Goal: Task Accomplishment & Management: Use online tool/utility

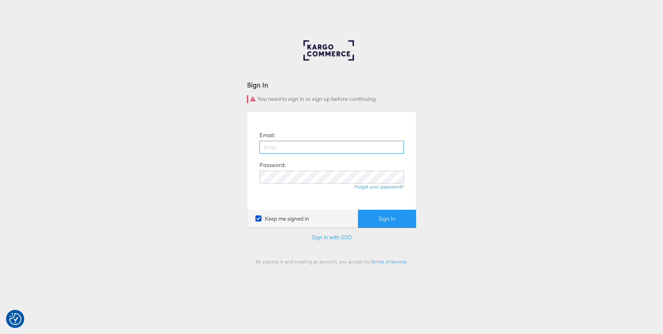
type input "[PERSON_NAME][EMAIL_ADDRESS][DOMAIN_NAME]"
click at [385, 216] on button "Sign In" at bounding box center [387, 219] width 58 height 18
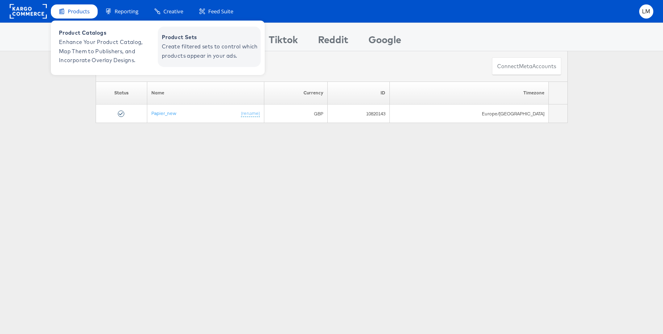
click at [171, 53] on span "Create filtered sets to control which products appear in your ads." at bounding box center [210, 51] width 97 height 19
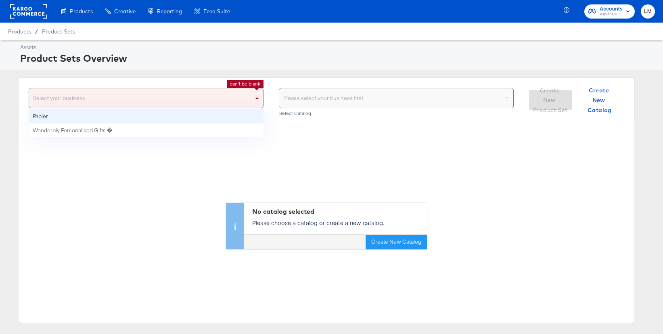
click at [163, 95] on div "Select your business" at bounding box center [146, 97] width 234 height 19
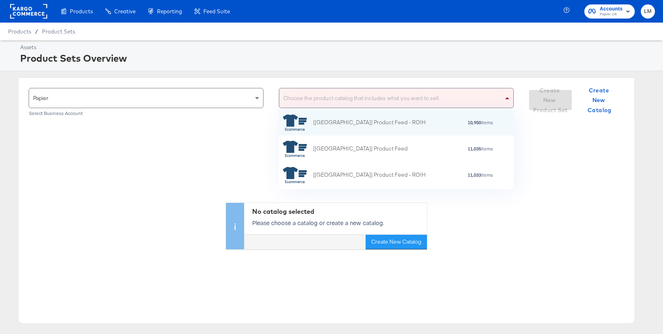
click at [332, 96] on div "Choose the product catalog that includes what you want to sell" at bounding box center [396, 97] width 234 height 19
click at [329, 122] on div "[[GEOGRAPHIC_DATA]] Product Feed - ROIH" at bounding box center [369, 122] width 113 height 8
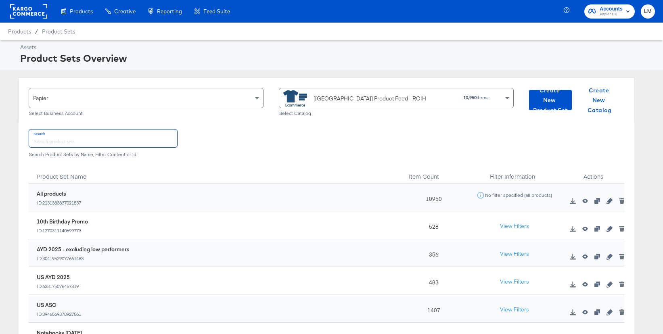
click at [156, 141] on input "text" at bounding box center [103, 137] width 148 height 17
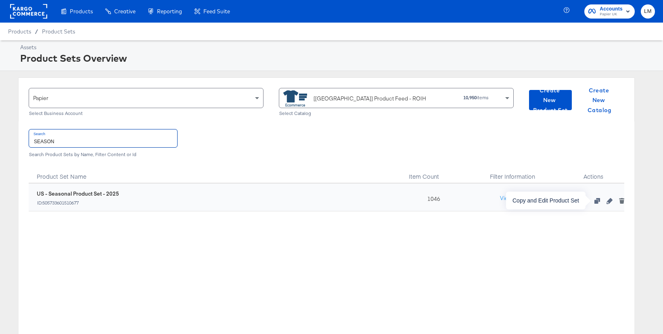
type input "SEASON"
click at [598, 202] on icon "button" at bounding box center [597, 201] width 6 height 6
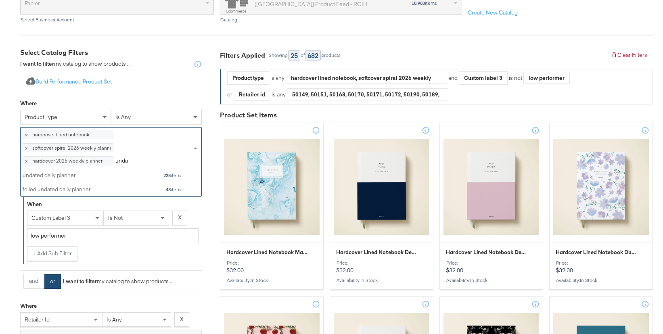
scroll to position [28, 181]
type input "undated"
click at [110, 180] on div "undated daily planner 228 items" at bounding box center [103, 175] width 161 height 10
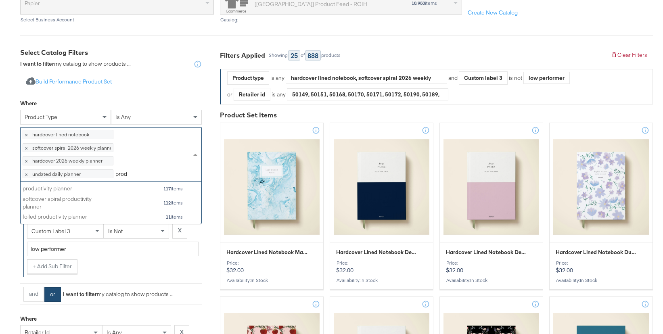
scroll to position [42, 181]
type input "produ"
click at [87, 192] on div "productivity planner" at bounding box center [65, 189] width 85 height 8
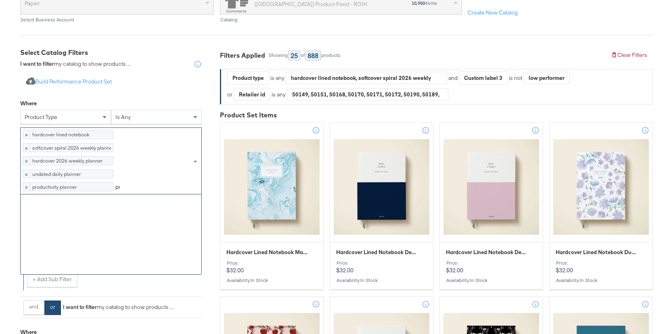
scroll to position [0, 0]
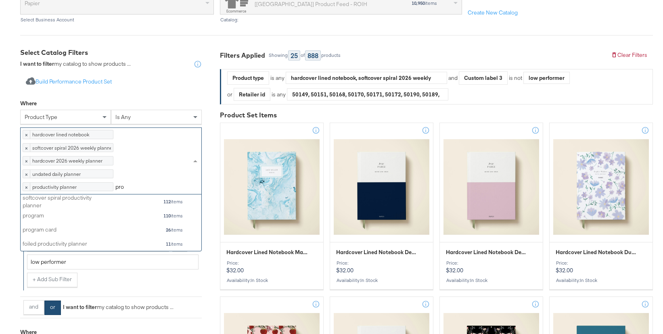
type input "prod"
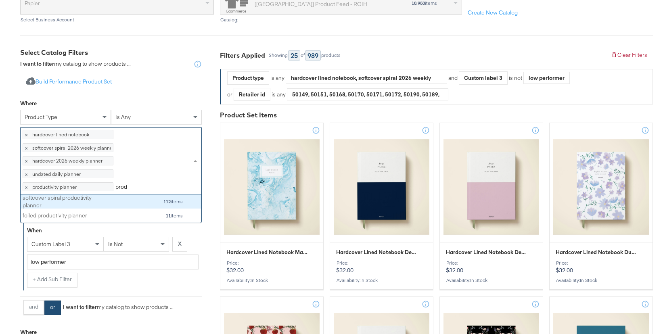
click at [49, 209] on div "softcover spiral productivity planner" at bounding box center [65, 201] width 85 height 15
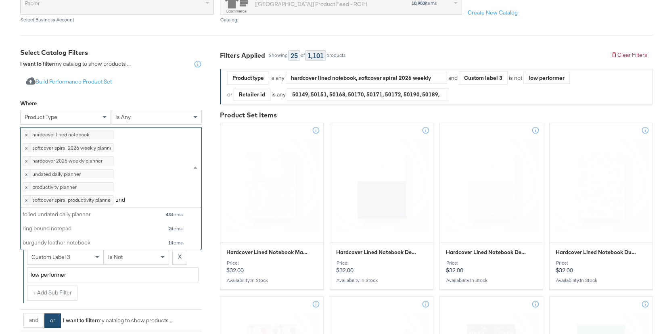
scroll to position [80, 181]
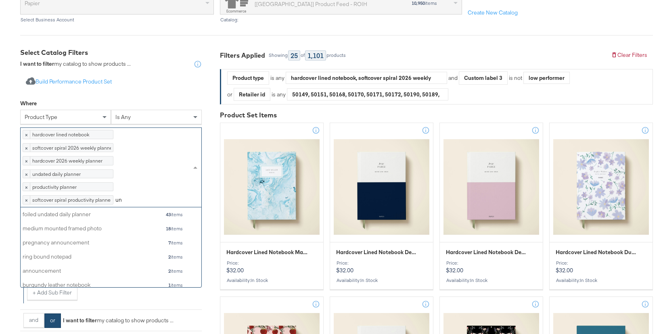
type input "u"
type input "notebook"
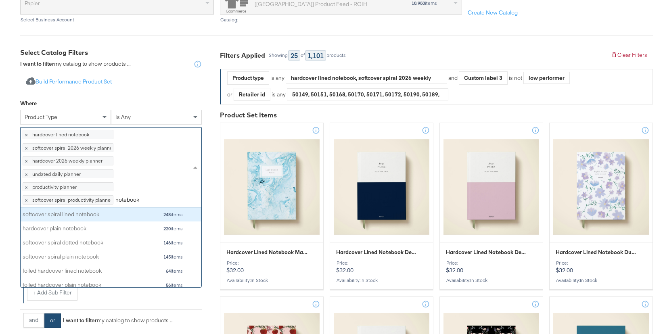
click at [108, 219] on div "softcover spiral lined notebook 248 items" at bounding box center [103, 214] width 161 height 10
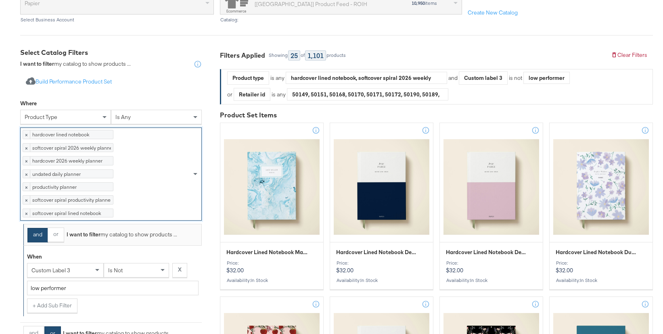
click at [122, 220] on div "× hardcover lined notebook 282 items × softcover spiral 2026 weekly planner 208…" at bounding box center [106, 174] width 171 height 92
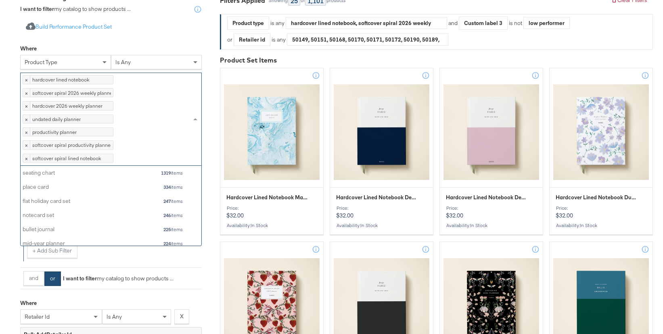
scroll to position [183, 0]
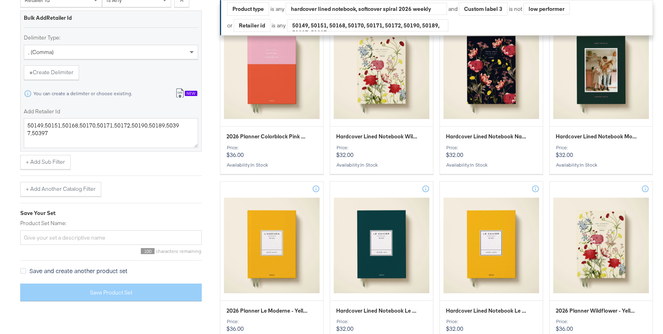
scroll to position [571, 0]
click at [52, 244] on input "Product Set Name:" at bounding box center [111, 237] width 182 height 15
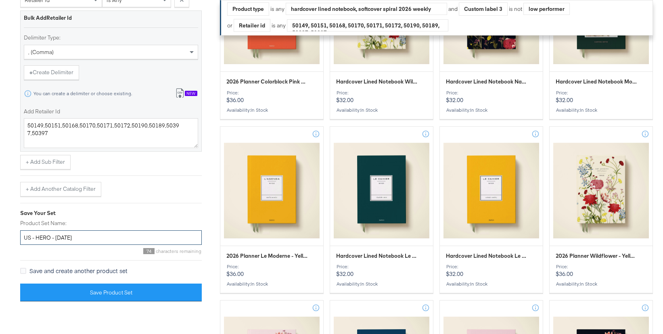
scroll to position [640, 0]
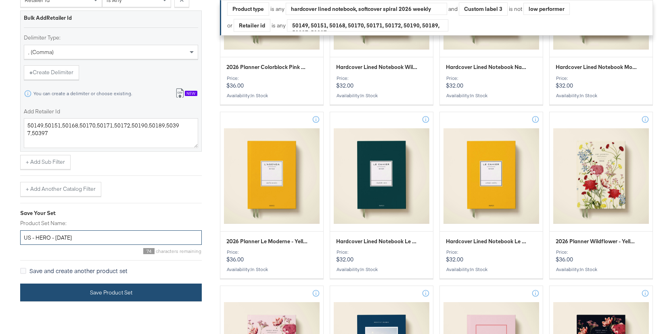
type input "US - HERO - September 2025"
click at [88, 302] on button "Save Product Set" at bounding box center [111, 293] width 182 height 18
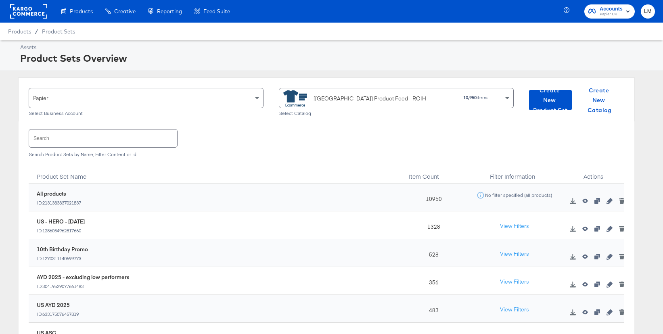
click at [223, 229] on div "US - HERO - September 2025 ID: 1286054962817660" at bounding box center [219, 226] width 364 height 16
click at [97, 141] on input "text" at bounding box center [103, 137] width 148 height 17
paste input "BROAD_STN_ALLD_18+_HERO_PURCHASE_7DC"
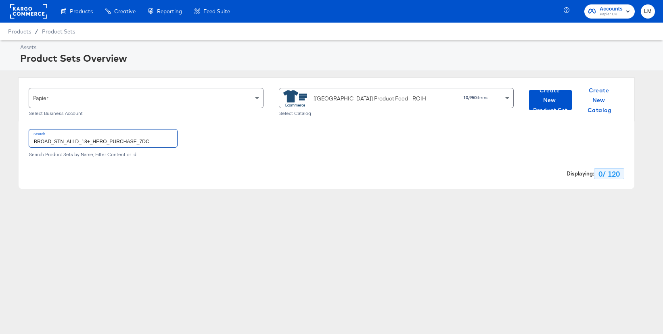
type input "BROAD_STN_ALLD_18+_HERO_PURCHASE_7DC"
click at [149, 136] on input "BROAD_STN_ALLD_18+_HERO_PURCHASE_7DC" at bounding box center [103, 137] width 148 height 17
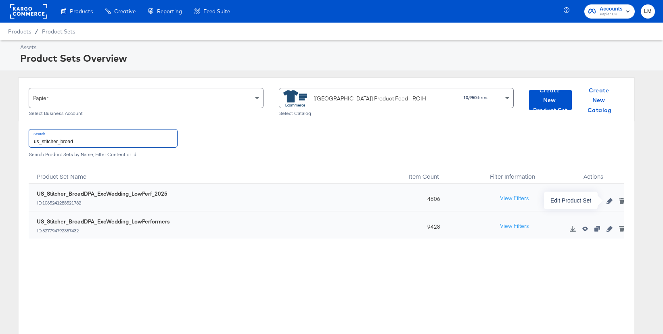
type input "us_stitcher_broad"
click at [607, 203] on icon "button" at bounding box center [609, 201] width 6 height 6
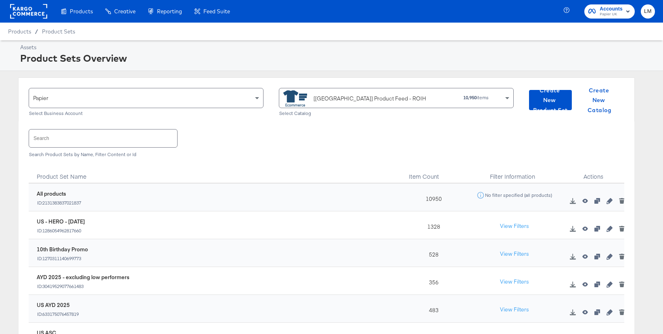
click at [114, 146] on input "text" at bounding box center [103, 137] width 148 height 17
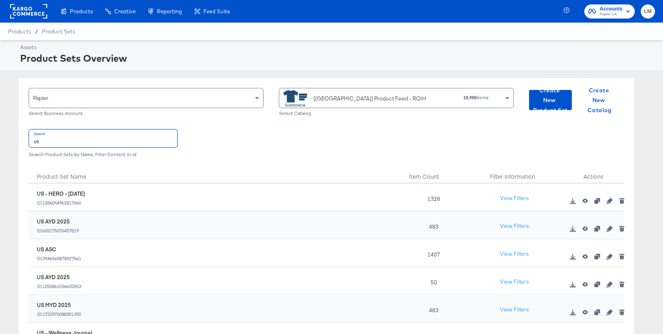
type input "u"
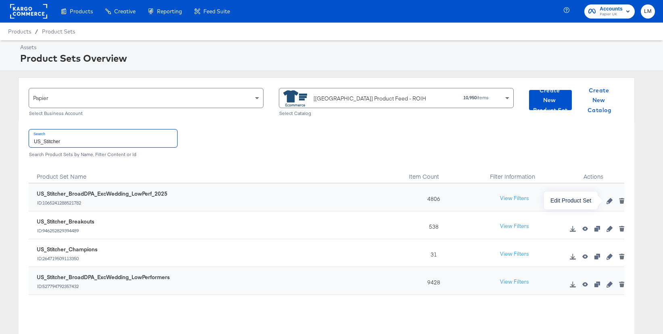
type input "US_Stitcher"
click at [612, 201] on button "button" at bounding box center [609, 201] width 12 height 6
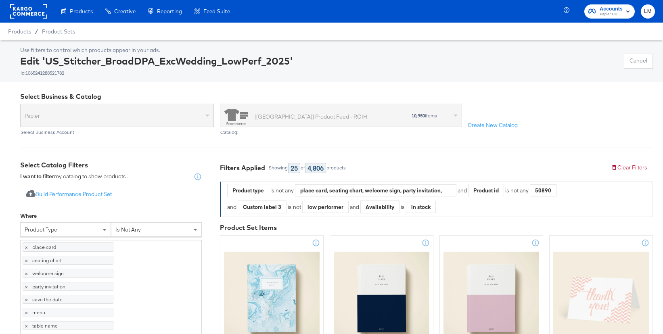
click at [152, 63] on div "Edit 'US_Stitcher_BroadDPA_ExcWedding_LowPerf_2025' id: 1065241288521782" at bounding box center [156, 65] width 273 height 22
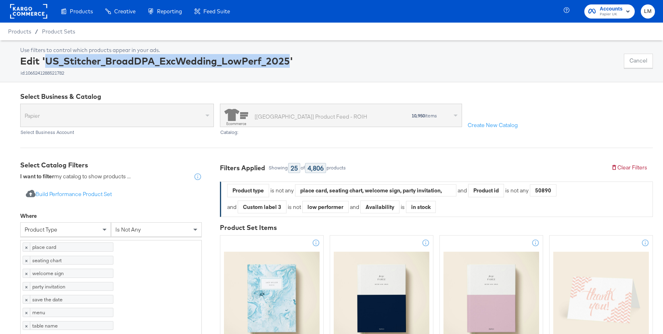
click at [152, 63] on div "Edit 'US_Stitcher_BroadDPA_ExcWedding_LowPerf_2025' id: 1065241288521782" at bounding box center [156, 65] width 273 height 22
copy div "Edit 'US_Stitcher_BroadDPA_ExcWedding_LowPerf_2025'"
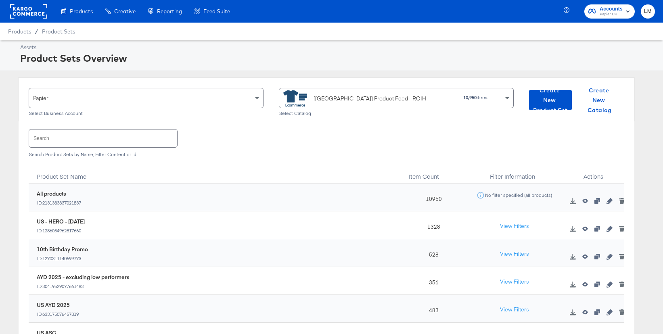
click at [132, 137] on input "text" at bounding box center [103, 137] width 148 height 17
paste input "Edit 'US_Stitcher_BroadDPA_ExcWedding_LowPerf_2025'"
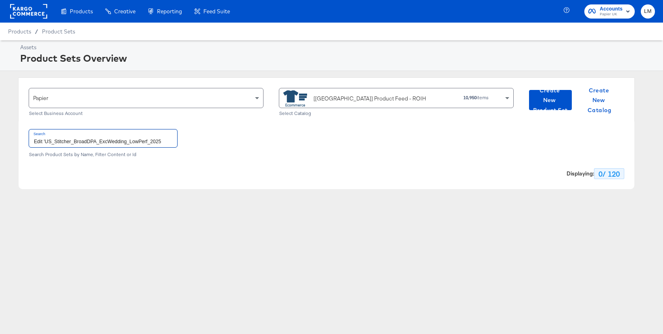
drag, startPoint x: 46, startPoint y: 140, endPoint x: 10, endPoint y: 140, distance: 35.1
click at [10, 140] on div "Papier Select Business Account [US] Product Feed - ROIH 10,950 items Select Cat…" at bounding box center [326, 133] width 653 height 112
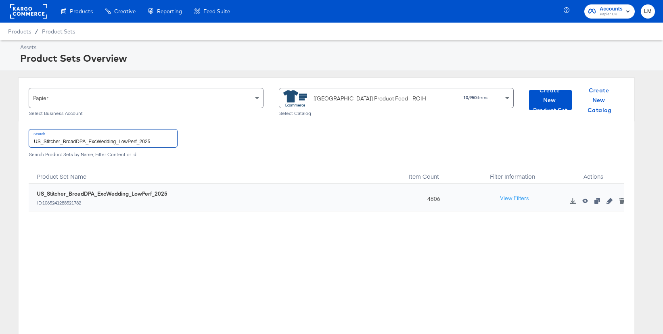
type input "US_Stitcher_BroadDPA_ExcWedding_LowPerf_2025"
click at [620, 217] on div "1065241288521782 US_Stitcher_BroadDPA_ExcWedding_LowPerf_2025 ID: 1065241288521…" at bounding box center [326, 264] width 595 height 161
click at [600, 202] on button "button" at bounding box center [597, 201] width 12 height 6
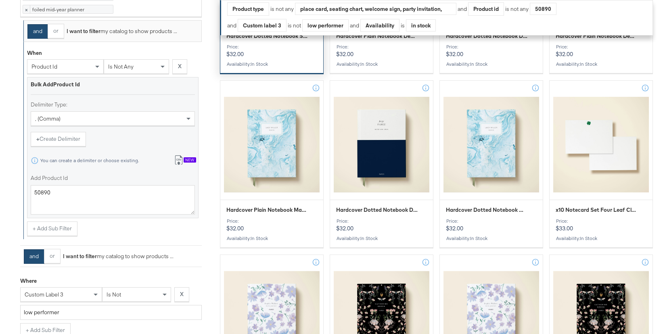
scroll to position [846, 0]
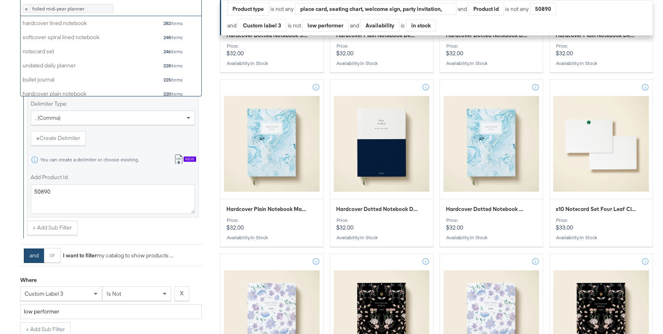
scroll to position [80, 181]
type input "hard"
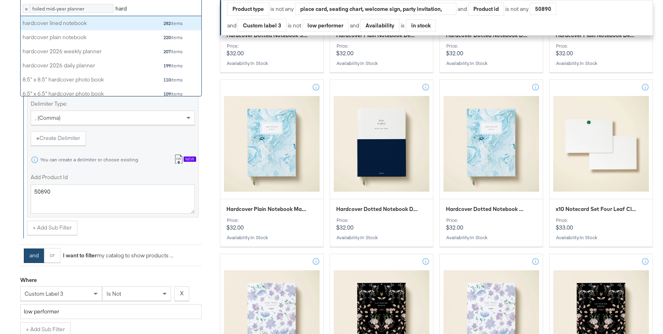
click at [125, 28] on div "hardcover lined notebook 282 items" at bounding box center [103, 23] width 161 height 10
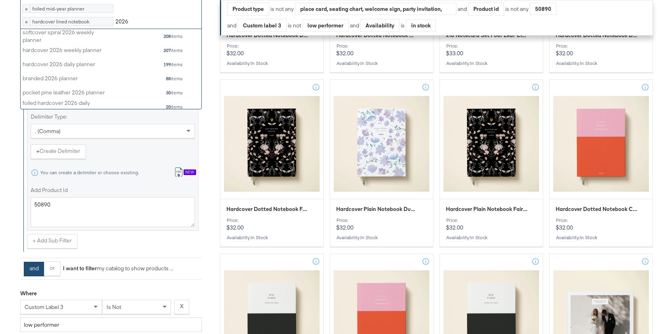
type input "2026"
click at [87, 44] on div "softcover spiral 2026 weekly planner" at bounding box center [65, 36] width 85 height 15
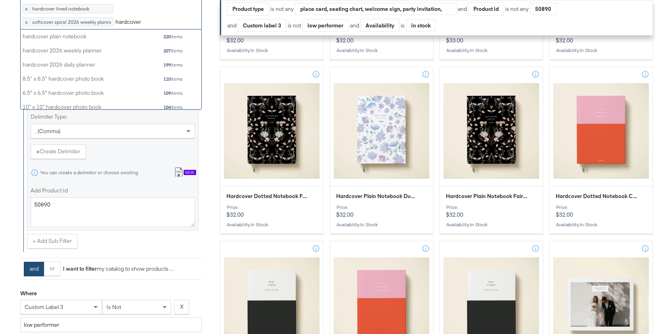
scroll to position [71, 181]
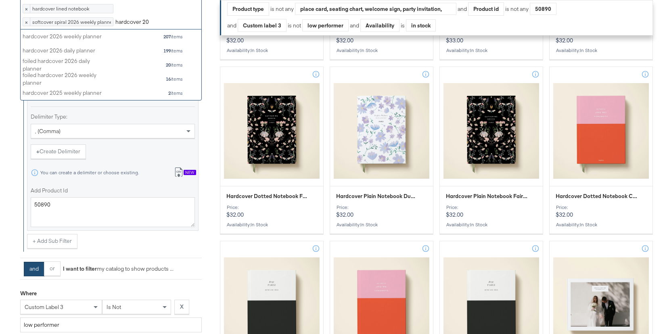
type input "hardcover 202"
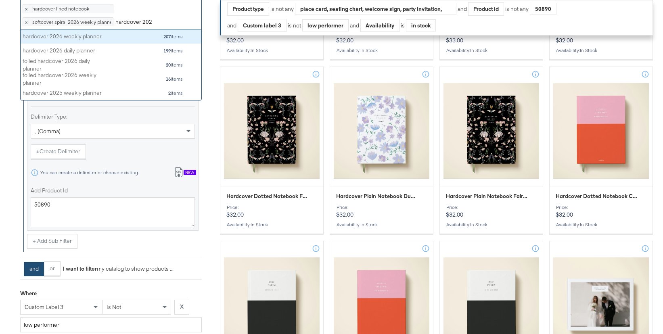
click at [74, 40] on div "hardcover 2026 weekly planner" at bounding box center [65, 37] width 85 height 8
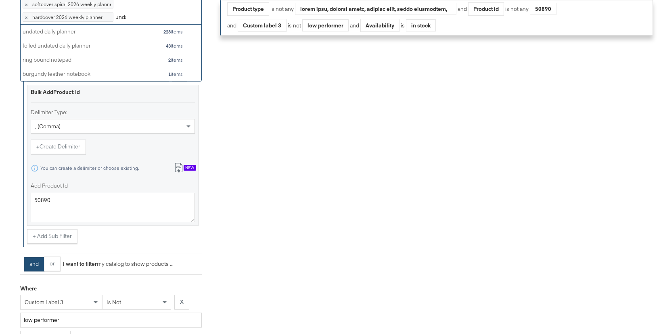
scroll to position [28, 181]
type input "undated daily"
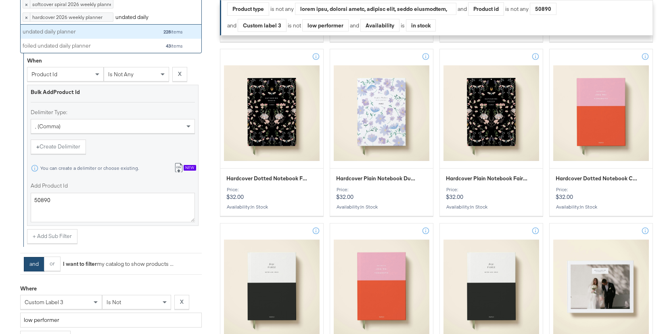
click at [114, 37] on div "undated daily planner 228 items" at bounding box center [103, 32] width 161 height 10
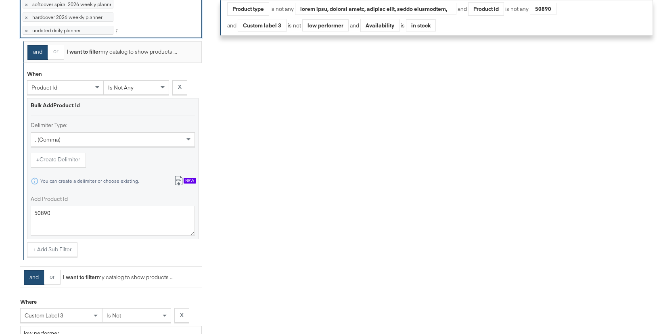
scroll to position [894, 0]
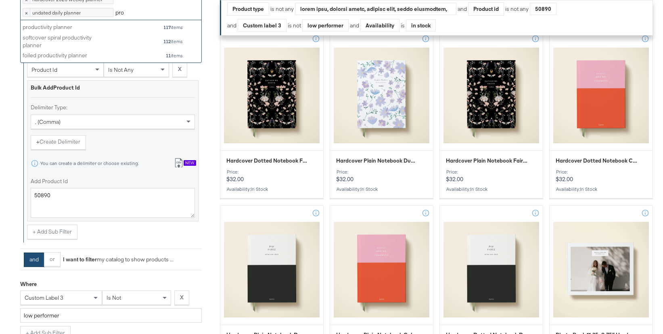
type input "prod"
click at [95, 31] on div "productivity planner" at bounding box center [65, 27] width 85 height 8
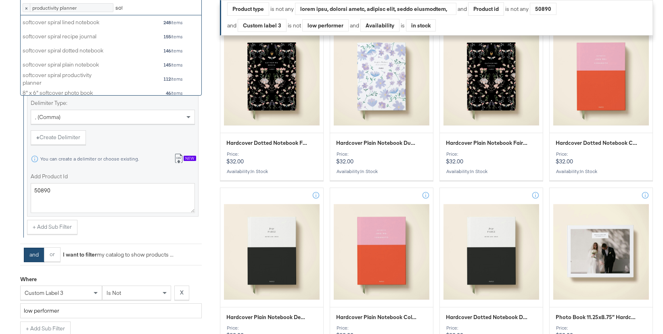
scroll to position [80, 181]
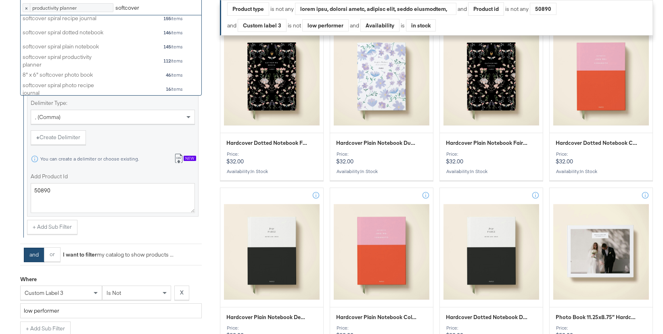
click at [130, 16] on input "softcover" at bounding box center [127, 8] width 24 height 15
type input "pro"
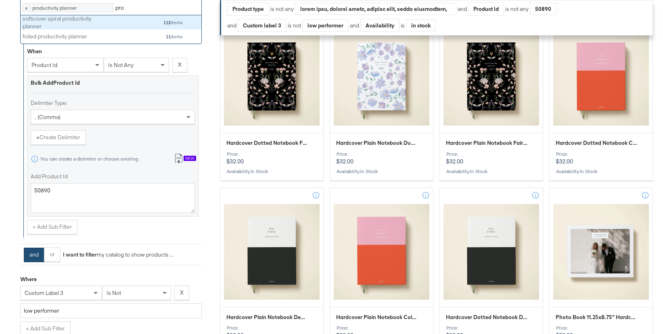
click at [114, 27] on div "softcover spiral productivity planner 112 items" at bounding box center [103, 22] width 161 height 10
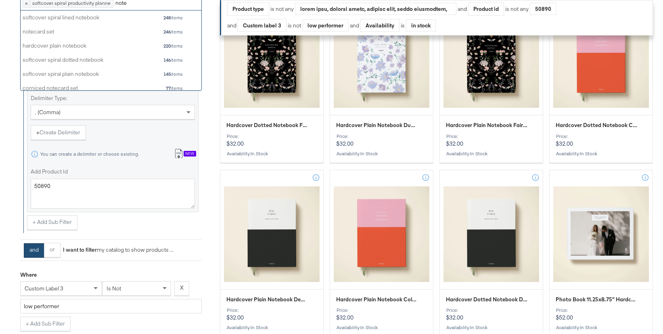
scroll to position [80, 181]
type input "notebook"
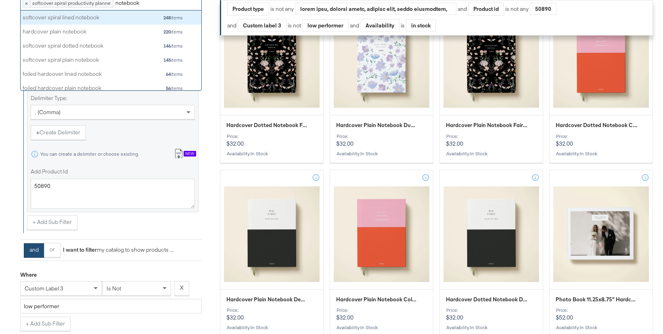
click at [103, 22] on div "softcover spiral lined notebook" at bounding box center [65, 18] width 85 height 8
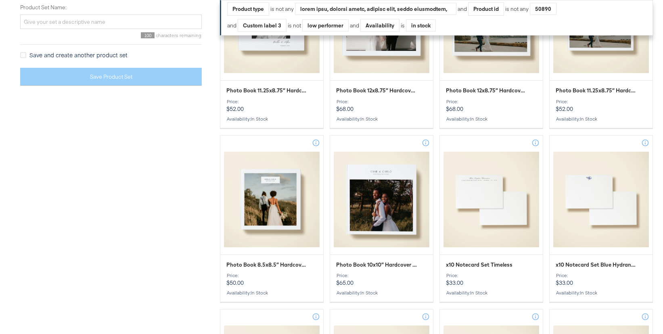
scroll to position [1496, 0]
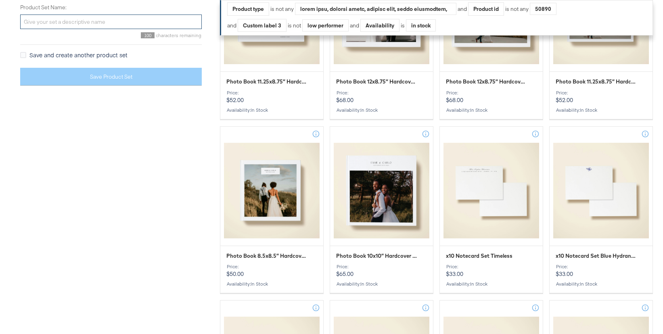
click at [72, 29] on input "Product Set Name:" at bounding box center [111, 22] width 182 height 15
paste input "Edit 'US_Stitcher_BroadDPA_ExcWedding_LowPerf_2025'"
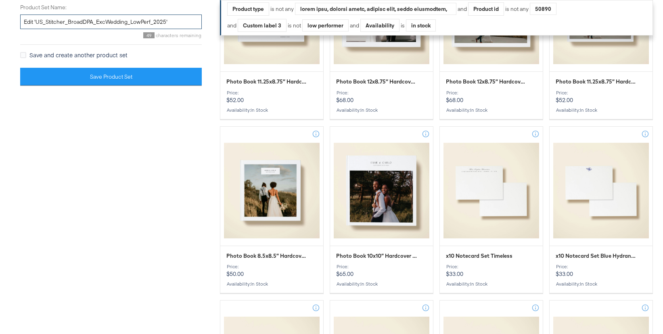
drag, startPoint x: 35, startPoint y: 269, endPoint x: -2, endPoint y: 269, distance: 37.1
drag, startPoint x: 53, startPoint y: 269, endPoint x: 35, endPoint y: 269, distance: 18.2
click at [35, 29] on input "US_Stitcher_BroadDPA_ExcWedding_LowPerf_2025'" at bounding box center [111, 22] width 182 height 15
drag, startPoint x: 59, startPoint y: 271, endPoint x: 33, endPoint y: 269, distance: 25.5
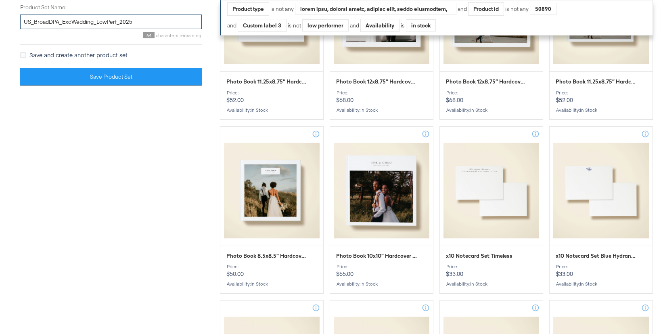
click at [33, 29] on input "US_BroadDPA_ExcWedding_LowPerf_2025'" at bounding box center [111, 22] width 182 height 15
click at [48, 29] on input "US_DPA_ExcWedding_LowPerf_2025'" at bounding box center [111, 22] width 182 height 15
click at [79, 29] on input "US_DPA_ExcWedding_LowPerf_2025'" at bounding box center [111, 22] width 182 height 15
click at [56, 29] on input "US_DPA_ExcWedding_LowPerf_2025'" at bounding box center [111, 22] width 182 height 15
click at [48, 29] on input "US_DPA_ExcWedding_LowPerf_2025'" at bounding box center [111, 22] width 182 height 15
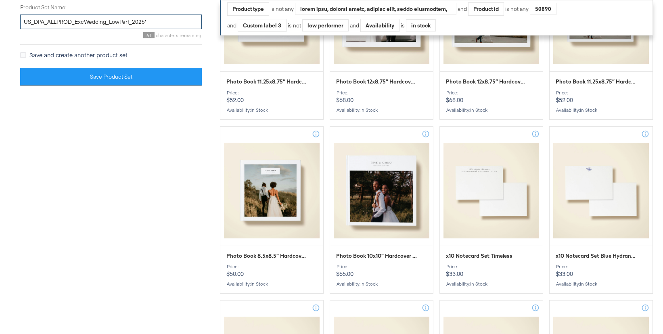
click at [84, 29] on input "US_DPA_ALLPROD_ExcWedding_LowPerf_2025'" at bounding box center [111, 22] width 182 height 15
click at [112, 29] on input "US_DPA_ALLPROD_Exc_Wedding_LowPerf_2025'" at bounding box center [111, 22] width 182 height 15
drag, startPoint x: 107, startPoint y: 269, endPoint x: 90, endPoint y: 269, distance: 16.5
click at [90, 29] on input "US_DPA_ALLPROD_Exc_Wedding_HERO_LowPerf_2025'" at bounding box center [111, 22] width 182 height 15
click at [169, 29] on input "US_DPA_ALLPROD_Exc_WEDDING_HERO_LowPerf_2025'" at bounding box center [111, 22] width 182 height 15
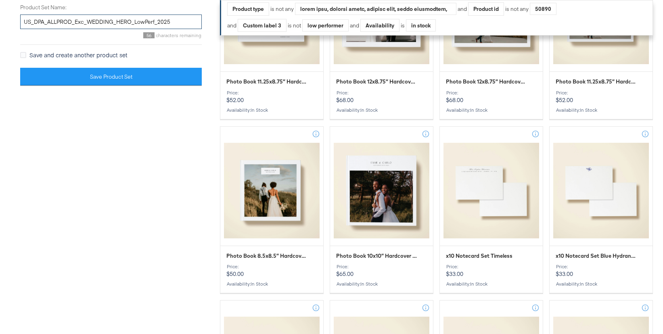
click at [160, 29] on input "US_DPA_ALLPROD_Exc_WEDDING_HERO_LowPerf_2025" at bounding box center [111, 22] width 182 height 15
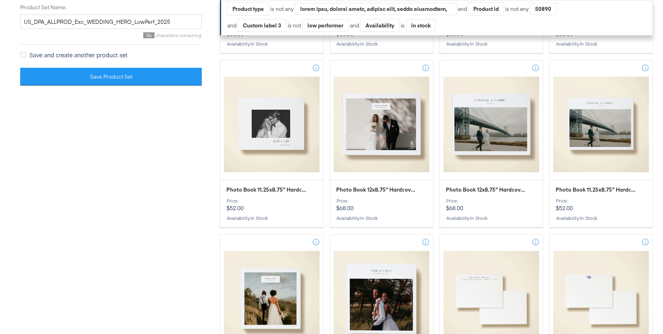
scroll to position [1429, 0]
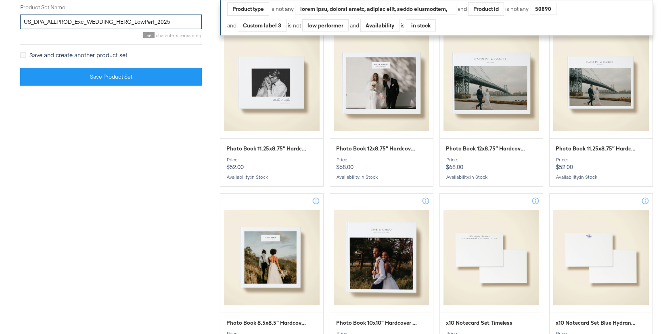
drag, startPoint x: 71, startPoint y: 269, endPoint x: 49, endPoint y: 268, distance: 22.2
click at [49, 29] on input "US_DPA_ALLPROD_Exc_WEDDING_HERO_LowPerf_2025" at bounding box center [111, 22] width 182 height 15
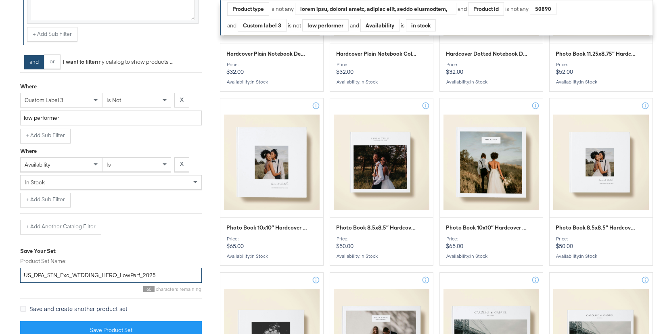
scroll to position [1174, 0]
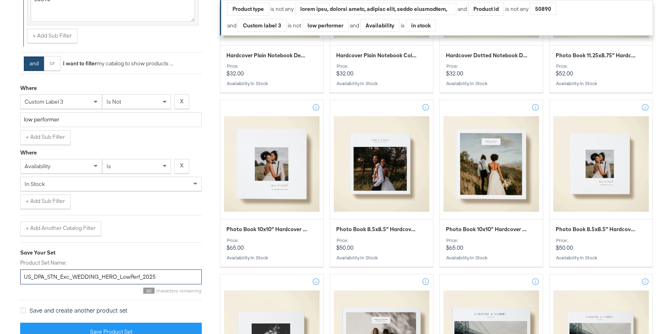
type input "US_DPA_STN_Exc_WEDDING_HERO_LowPerf_2025"
type input "PHOTO"
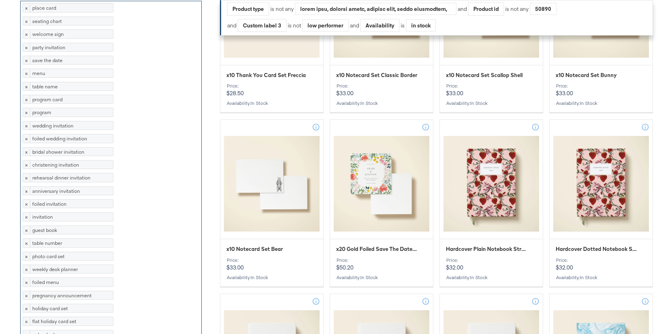
scroll to position [151, 0]
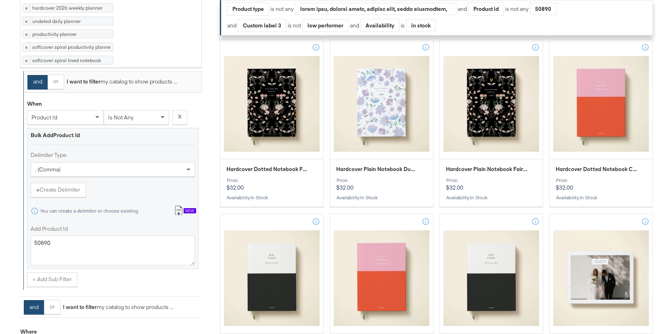
scroll to position [1079, 0]
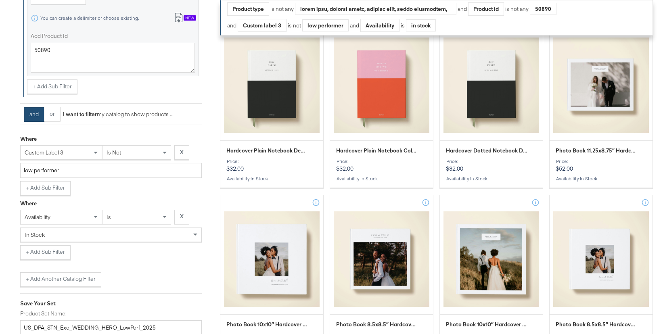
type input "PHOTO"
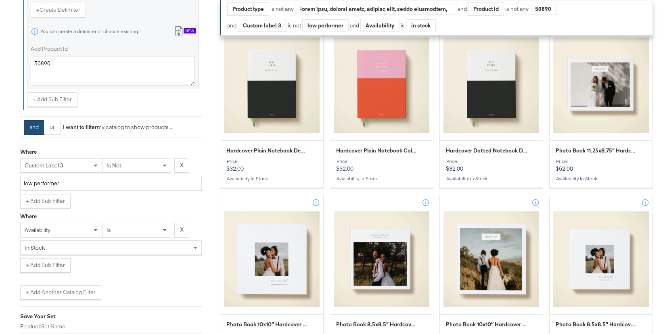
type input "PHOTO"
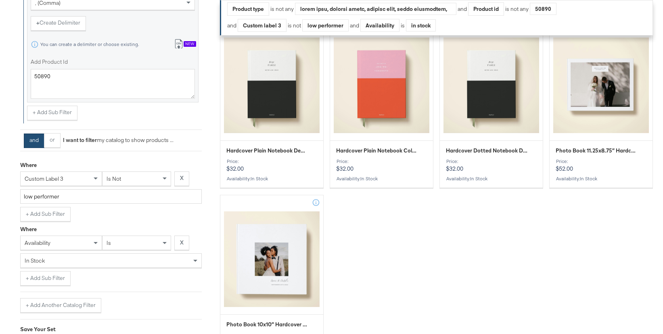
type input "PHOT"
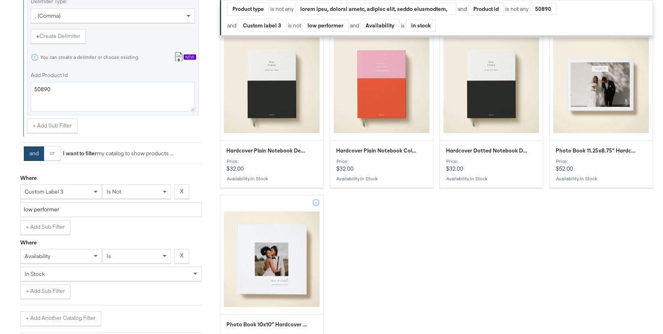
type input "PHOTO"
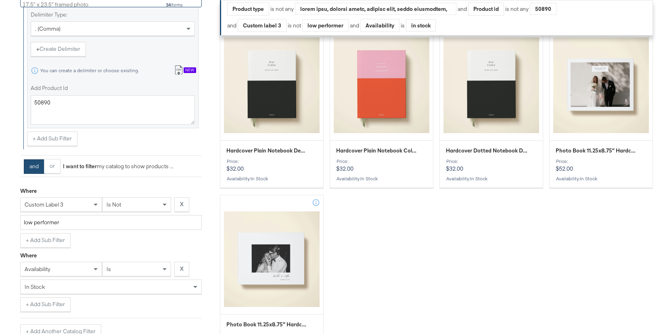
type input "PHOTO"
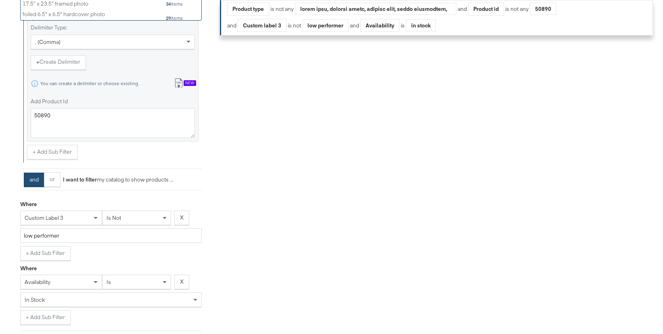
type input "PHOTO"
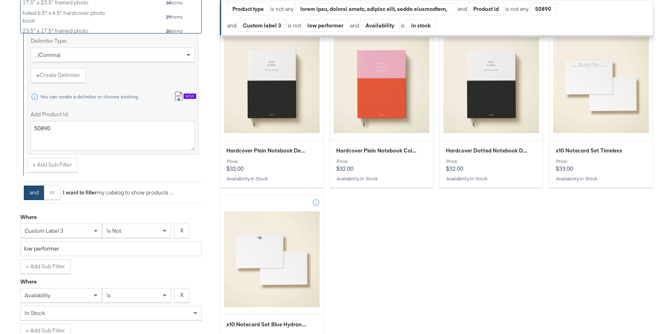
type input "PHOTO"
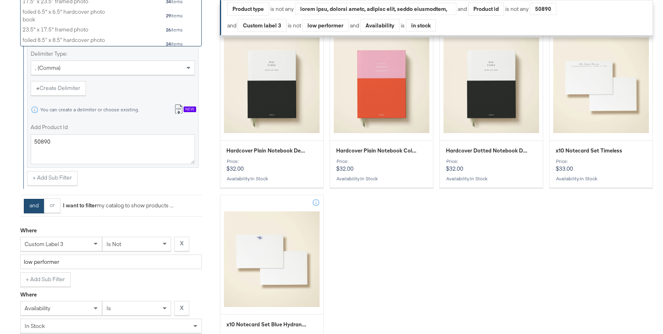
type input "PH"
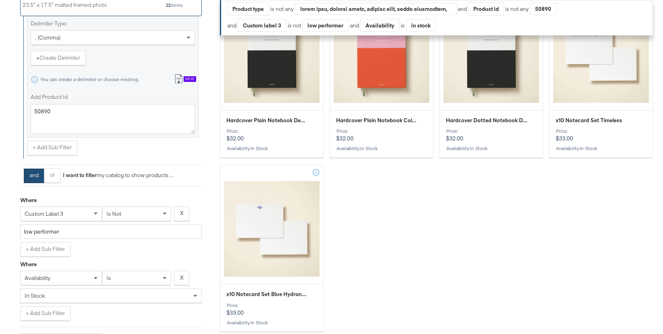
scroll to position [39, 0]
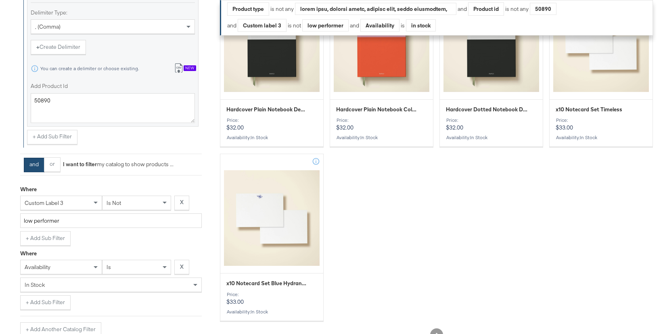
scroll to position [0, 0]
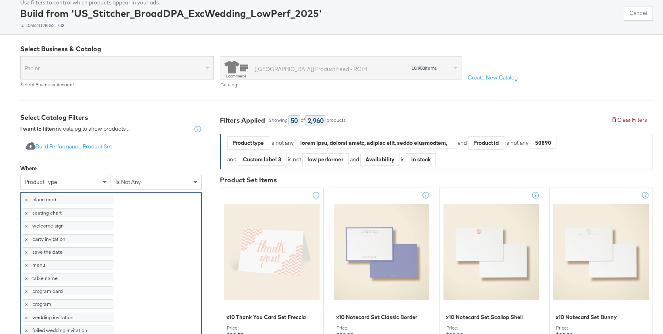
type input "PHOTO"
click at [98, 183] on div "product type" at bounding box center [66, 182] width 90 height 14
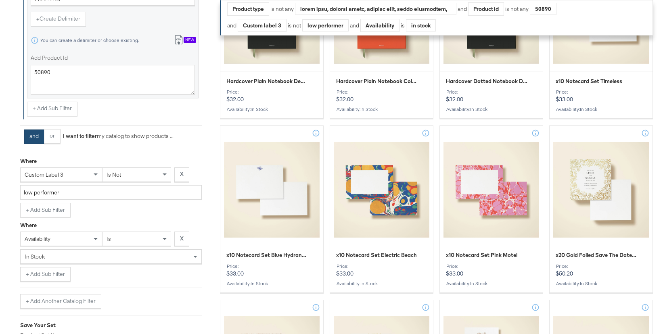
type input "PHoto"
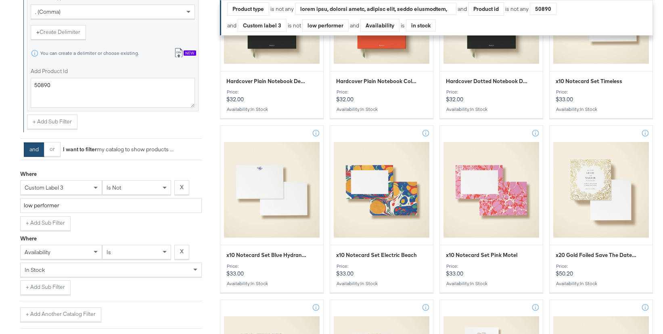
paste input "PHoto"
type input "PHoto"
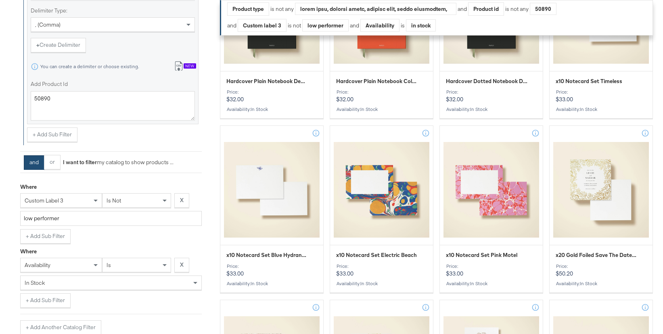
paste input "PHoto"
type input "PHoto"
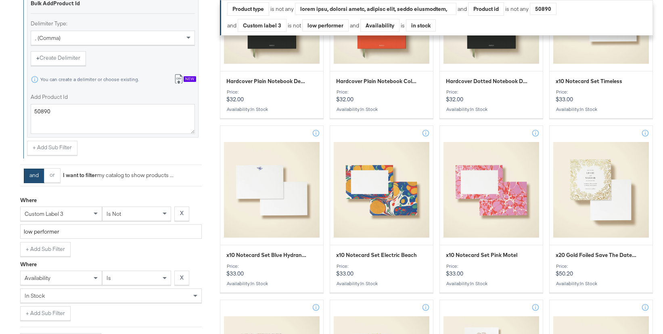
paste input "PHoto"
type input "PHoto"
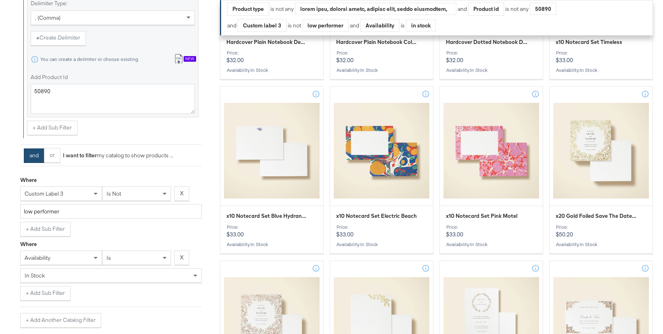
paste input "PHoto"
type input "PHoto"
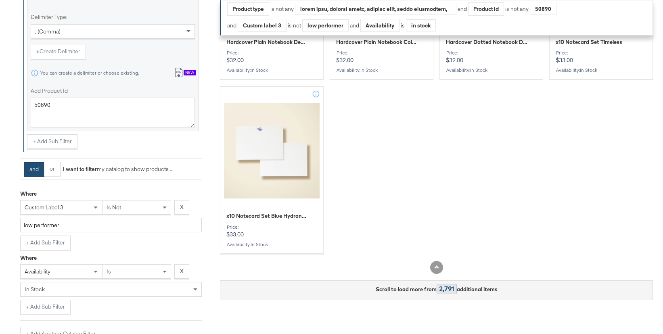
paste input "PHoto"
type input "PHoto"
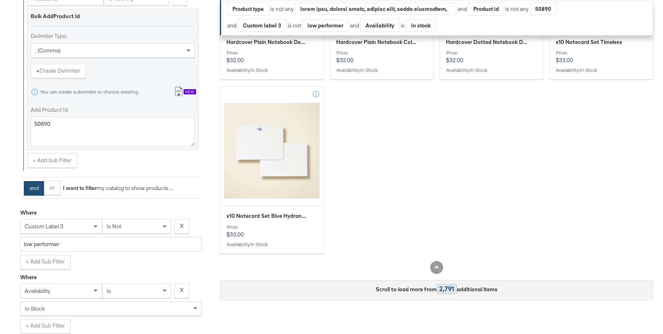
paste input "PHoto"
type input "PHoto"
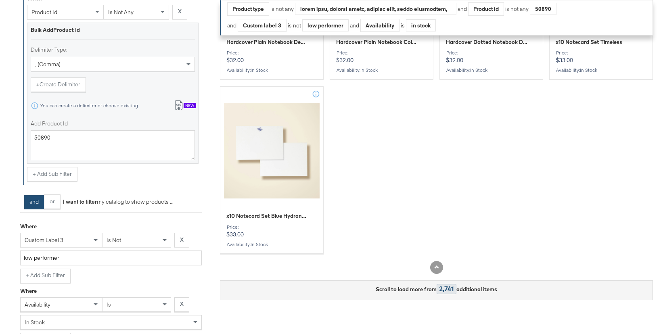
paste input "PHoto"
type input "PHoto"
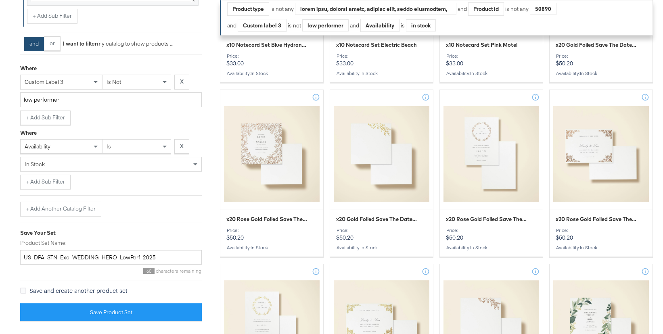
paste input "PHoto"
type input "PHoto"
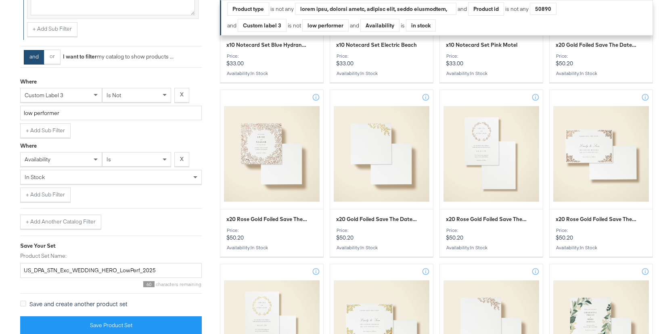
paste input "PHoto"
type input "PHoto"
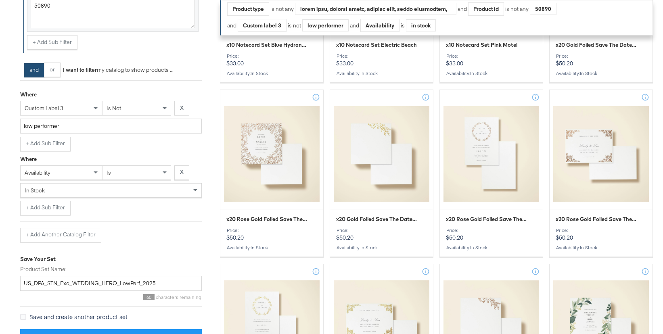
paste input "PHoto"
type input "PHoto"
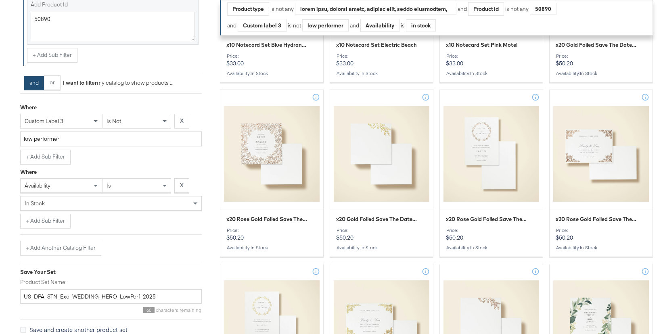
paste input "PHoto"
type input "PHoto"
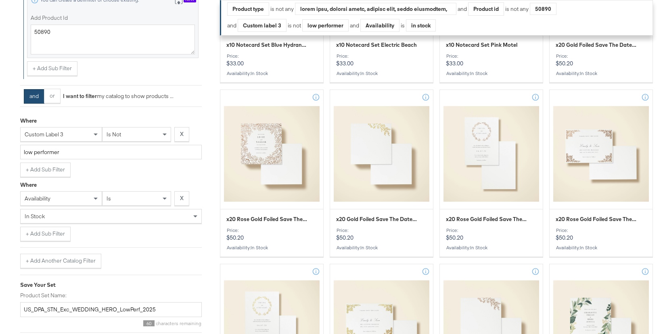
paste input "PHoto"
type input "PHoto"
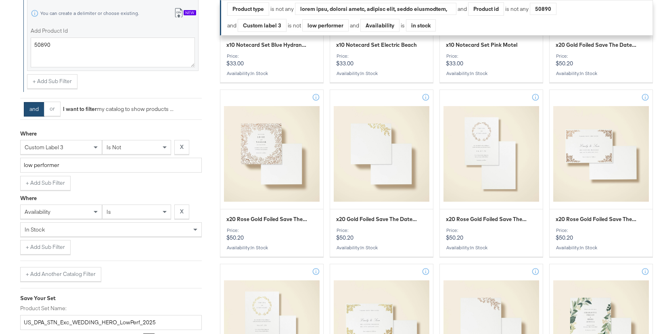
paste input "PHoto"
type input "PHoto"
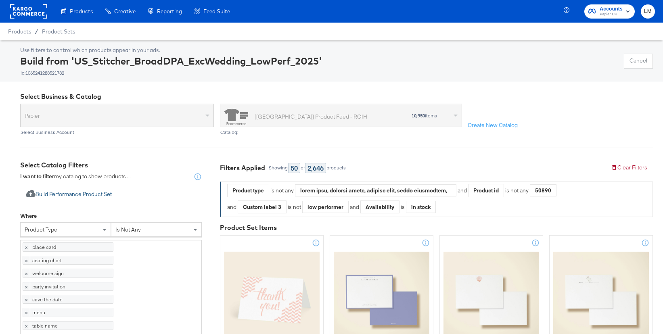
click at [98, 194] on button "Import product data from Google Analytics to generate product set Build Perform…" at bounding box center [68, 194] width 97 height 15
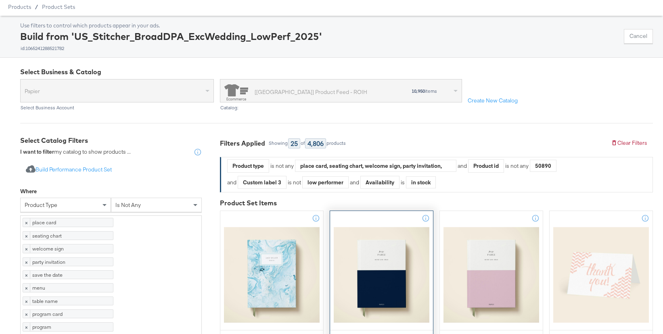
scroll to position [28, 0]
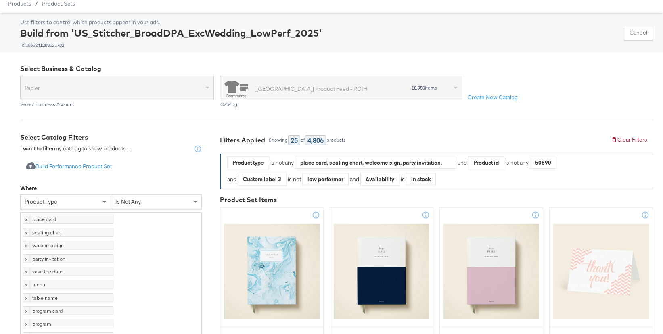
click at [96, 201] on div "product type" at bounding box center [66, 202] width 90 height 14
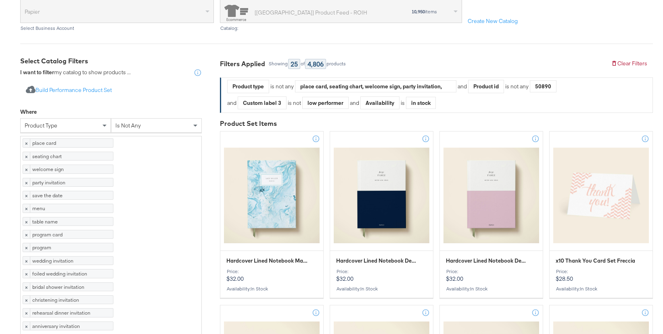
click at [122, 109] on div "Where" at bounding box center [111, 113] width 182 height 10
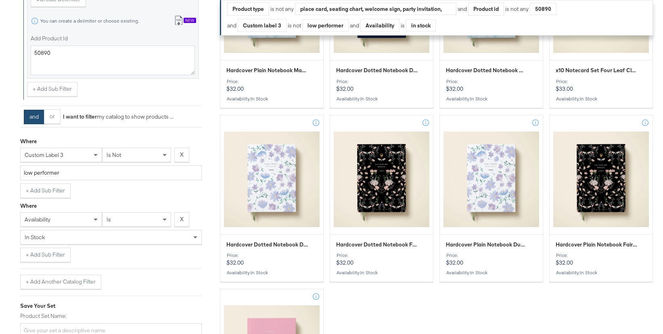
scroll to position [1022, 0]
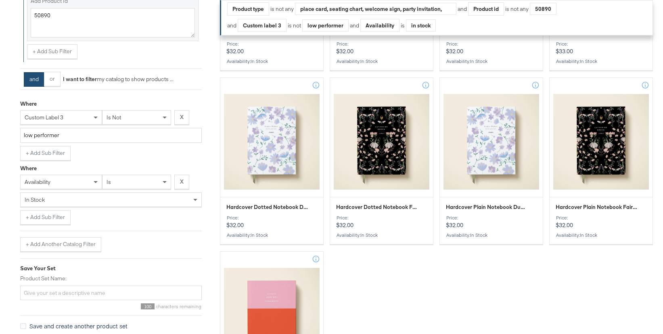
click at [39, 87] on button "and" at bounding box center [34, 79] width 21 height 15
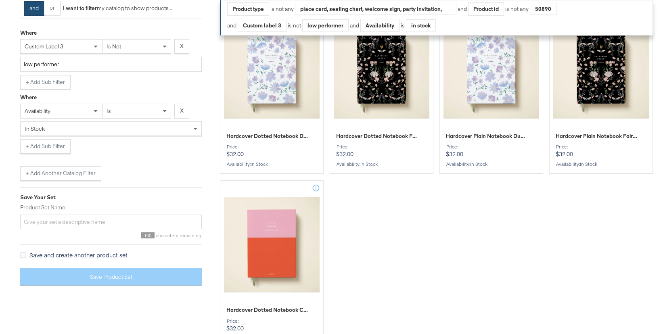
scroll to position [1102, 0]
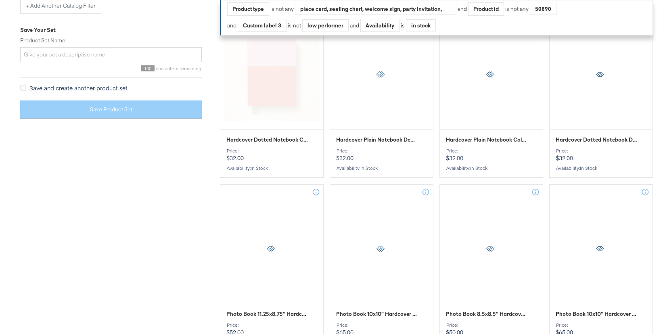
scroll to position [1265, 0]
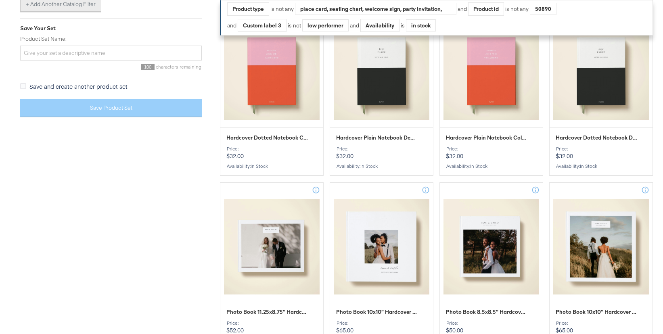
click at [45, 12] on button "+ Add Another Catalog Filter" at bounding box center [60, 4] width 81 height 15
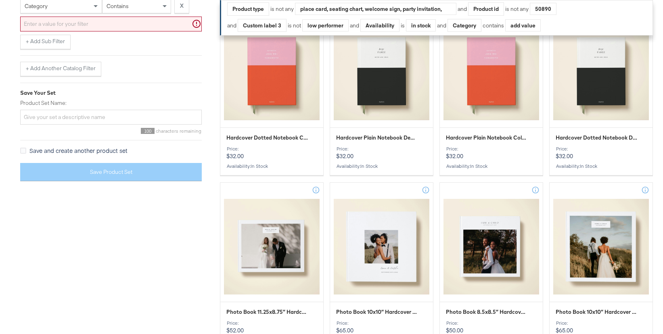
click at [45, 10] on span "category" at bounding box center [36, 5] width 23 height 7
click at [133, 13] on div "contains" at bounding box center [136, 6] width 68 height 14
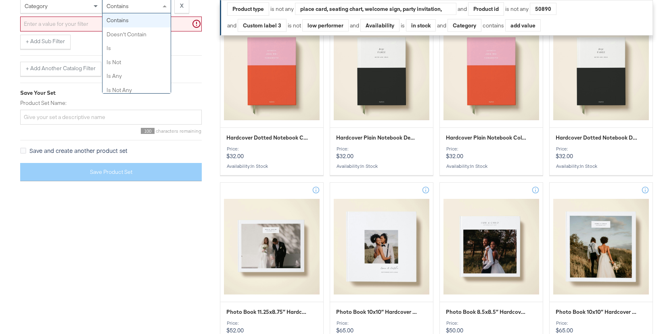
click at [60, 49] on div "Where category contains contains doesn't contain is is not is any is not any st…" at bounding box center [111, 17] width 182 height 65
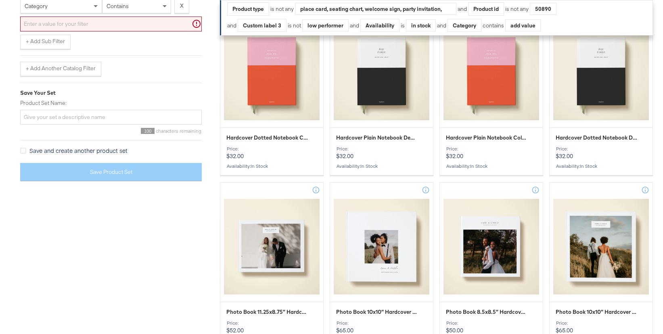
click at [59, 31] on input "text" at bounding box center [111, 24] width 182 height 15
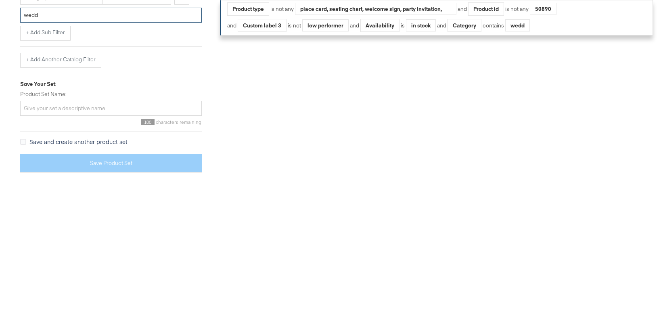
scroll to position [1271, 0]
type input "wedd"
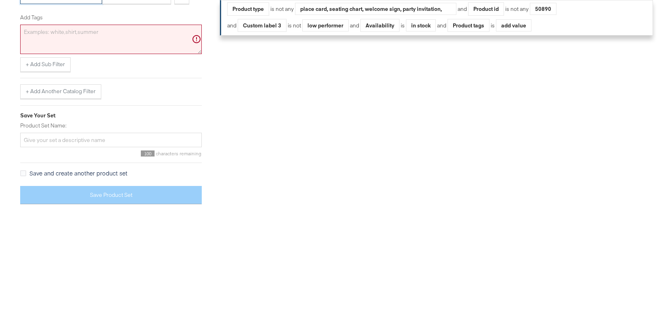
click at [61, 54] on textarea "Add Tags" at bounding box center [111, 40] width 182 height 30
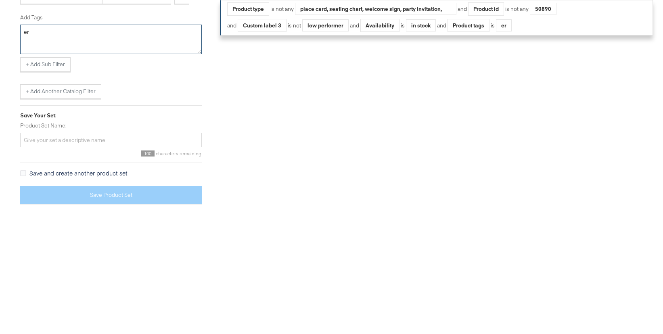
type textarea "e"
type textarea "wedd"
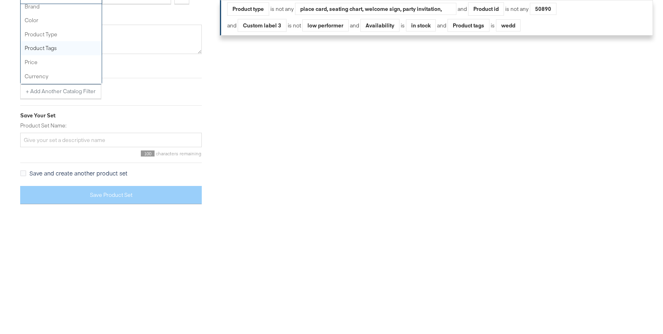
scroll to position [0, 0]
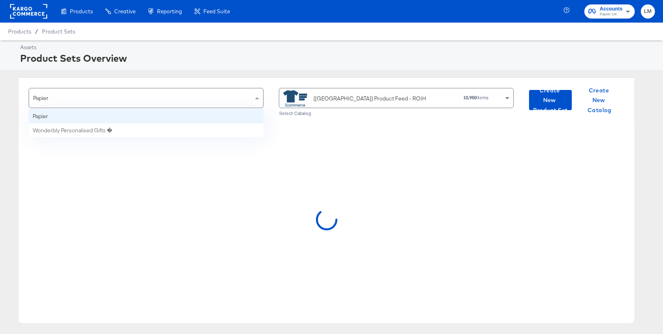
click at [206, 102] on div "Papier" at bounding box center [146, 97] width 234 height 19
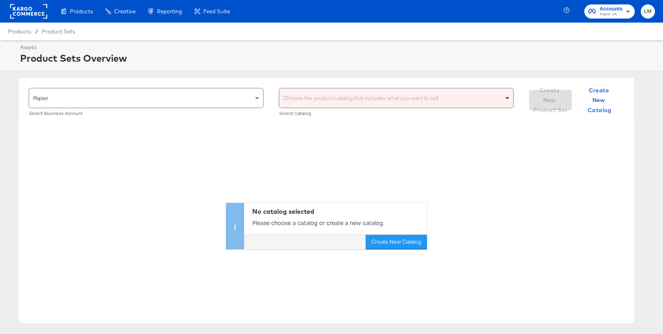
click at [369, 92] on div "Choose the product catalog that includes what you want to sell" at bounding box center [396, 97] width 234 height 19
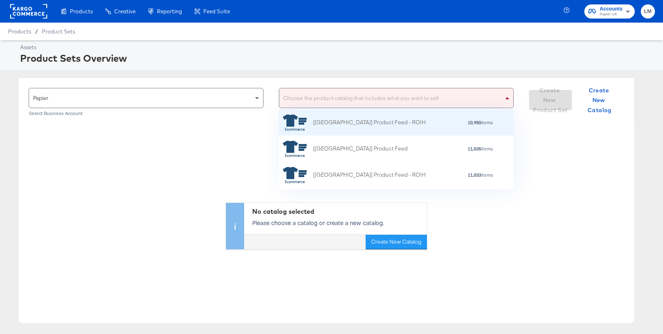
scroll to position [80, 235]
click at [344, 127] on div "[US] Product Feed - ROIH" at bounding box center [354, 123] width 143 height 16
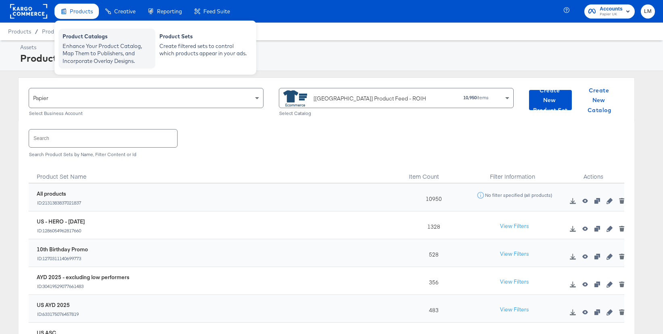
click at [96, 47] on div "Enhance Your Product Catalog, Map Them to Publishers, and Incorporate Overlay D…" at bounding box center [107, 53] width 89 height 23
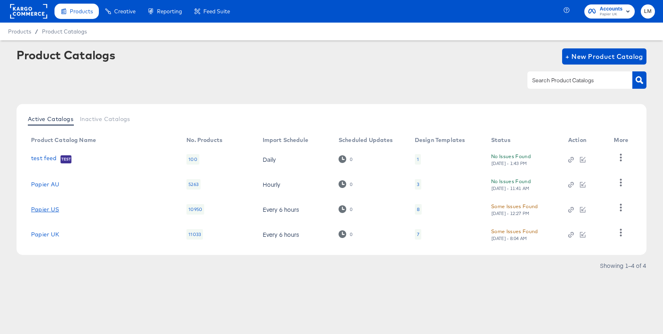
click at [47, 211] on link "Papier US" at bounding box center [45, 209] width 28 height 6
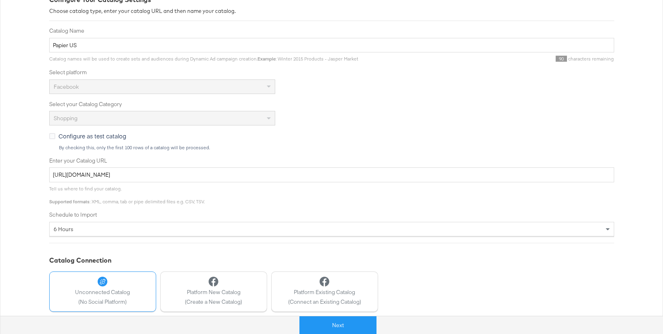
scroll to position [170, 0]
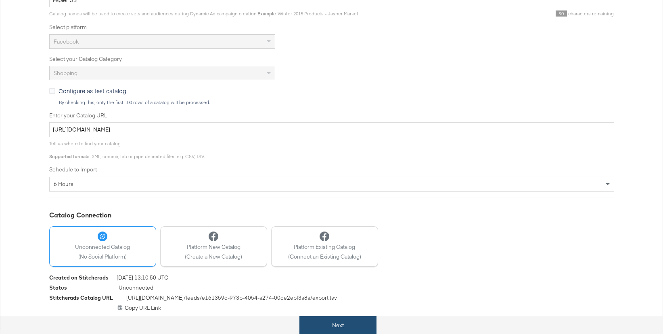
click at [347, 321] on button "Next" at bounding box center [337, 325] width 77 height 18
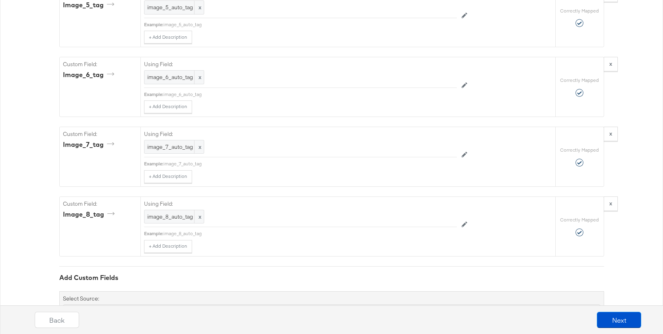
scroll to position [2219, 0]
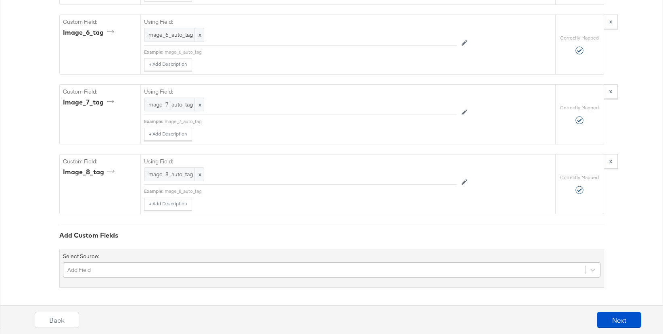
click at [198, 272] on div "Add Field" at bounding box center [331, 269] width 537 height 15
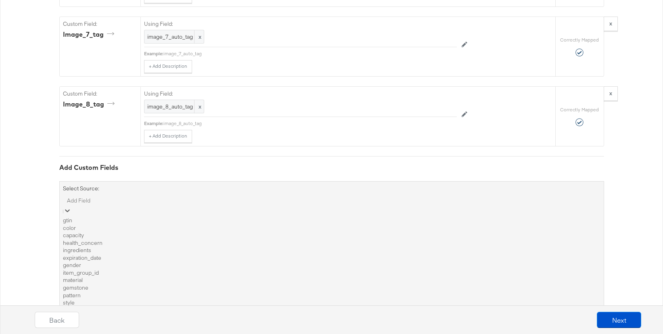
scroll to position [1987, 0]
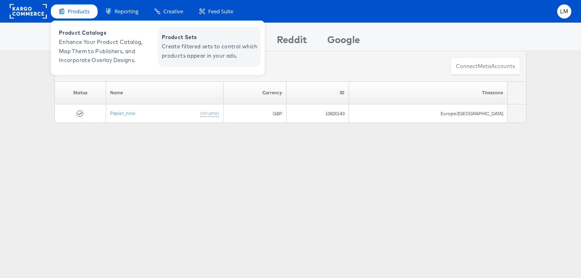
click at [196, 42] on span "Create filtered sets to control which products appear in your ads." at bounding box center [210, 51] width 97 height 19
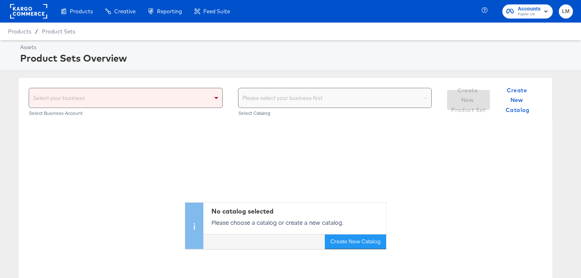
click at [118, 101] on div "Select your business" at bounding box center [125, 97] width 193 height 19
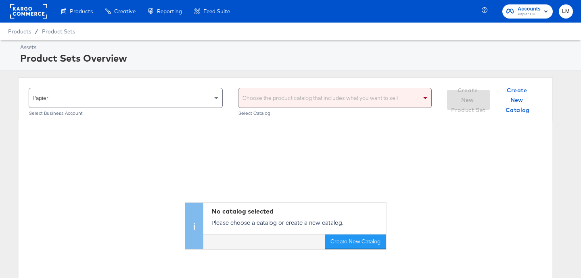
click at [274, 94] on div "Choose the product catalog that includes what you want to sell" at bounding box center [334, 97] width 193 height 19
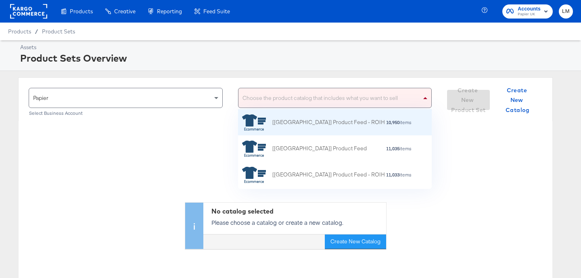
scroll to position [80, 194]
click at [264, 124] on icon "grid" at bounding box center [254, 123] width 24 height 16
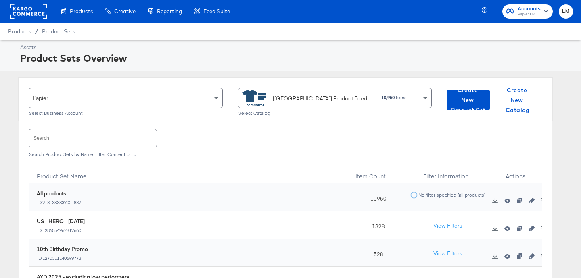
click at [103, 145] on input "text" at bounding box center [92, 137] width 127 height 17
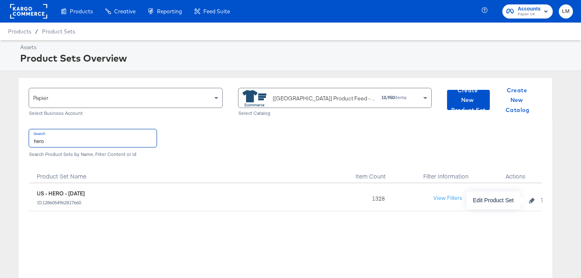
type input "hero"
click at [531, 202] on icon "button" at bounding box center [532, 201] width 6 height 6
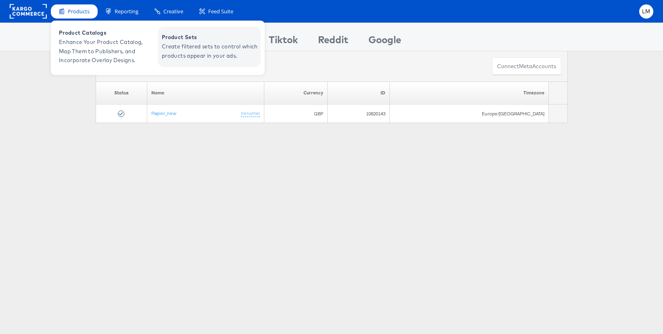
click at [182, 42] on span "Create filtered sets to control which products appear in your ads." at bounding box center [210, 51] width 97 height 19
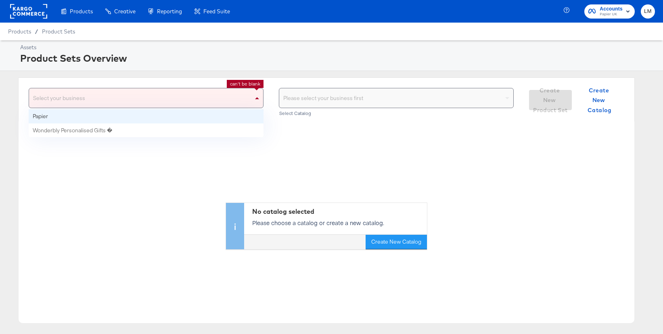
click at [140, 104] on div "Select your business" at bounding box center [146, 97] width 234 height 19
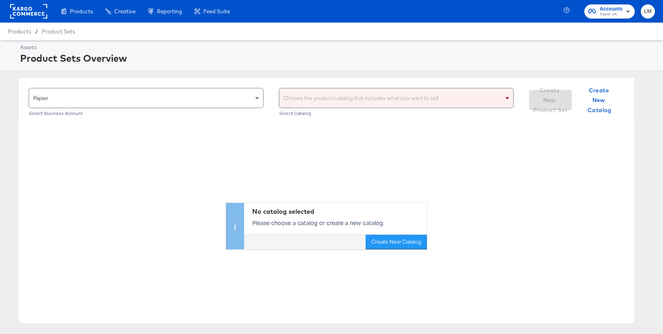
click at [324, 102] on div "Choose the product catalog that includes what you want to sell" at bounding box center [396, 97] width 234 height 19
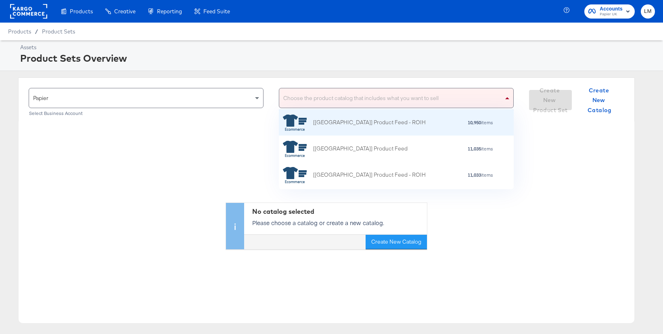
scroll to position [80, 235]
click at [315, 118] on div "[[GEOGRAPHIC_DATA]] Product Feed - ROIH" at bounding box center [369, 122] width 113 height 8
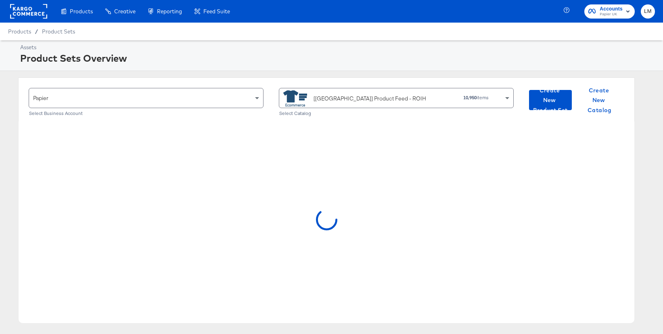
scroll to position [48, 0]
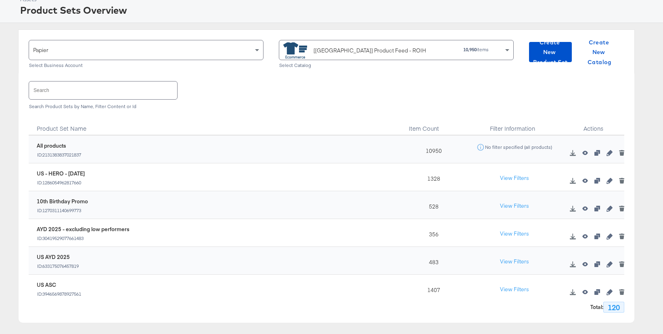
click at [126, 90] on input "text" at bounding box center [103, 89] width 148 height 17
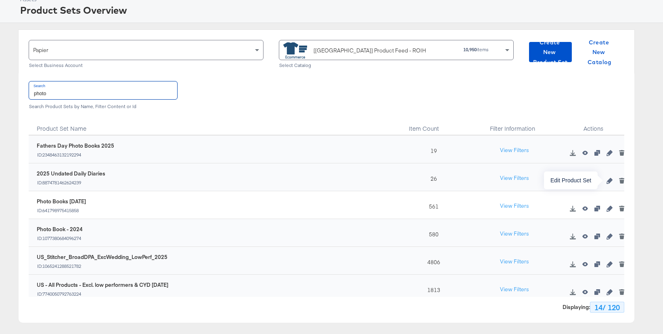
type input "photo"
click at [607, 180] on icon "button" at bounding box center [609, 181] width 6 height 6
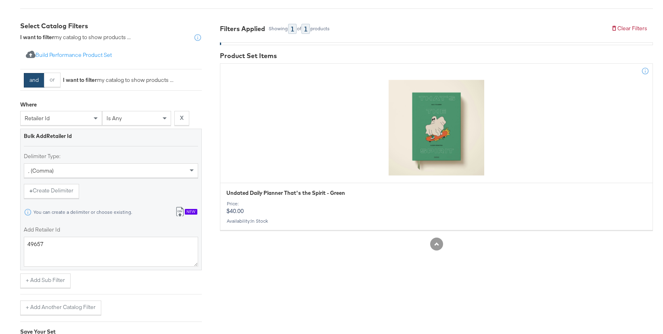
scroll to position [137, 0]
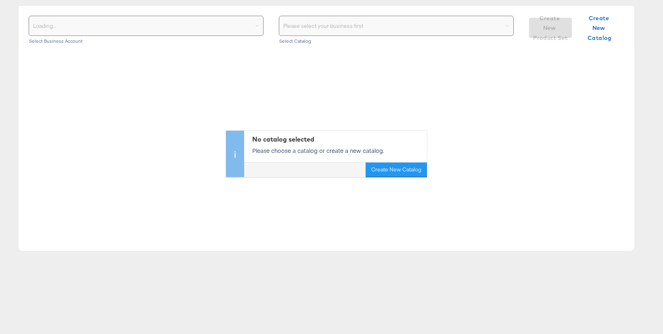
scroll to position [48, 0]
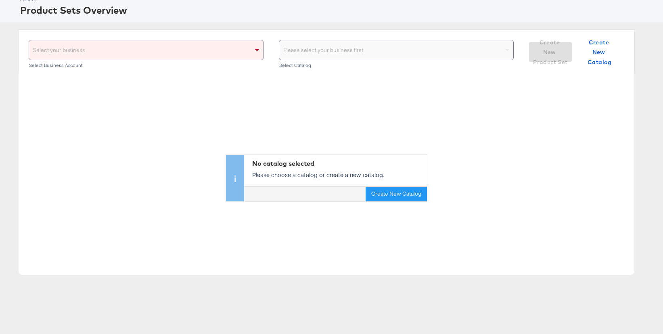
click at [94, 53] on div "Select your business" at bounding box center [146, 49] width 234 height 19
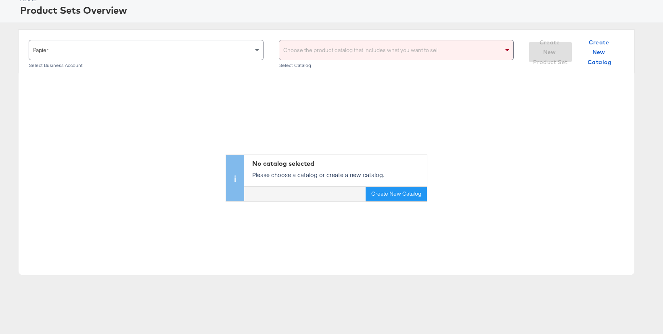
click at [291, 52] on div "Choose the product catalog that includes what you want to sell" at bounding box center [396, 49] width 234 height 19
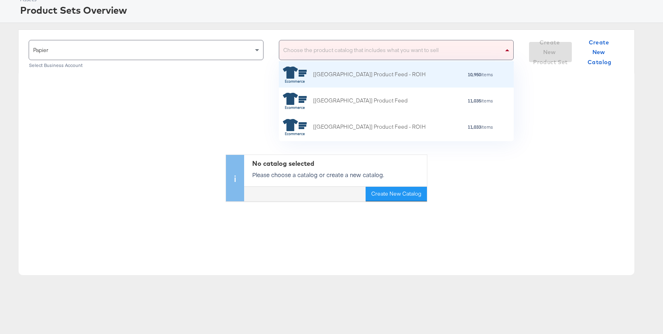
scroll to position [80, 235]
click at [293, 73] on icon "grid" at bounding box center [295, 75] width 24 height 16
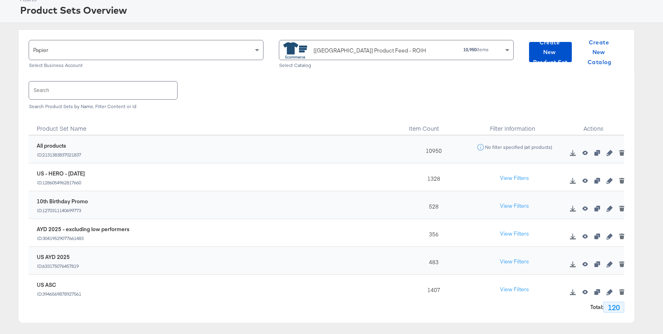
click at [111, 90] on input "text" at bounding box center [103, 89] width 148 height 17
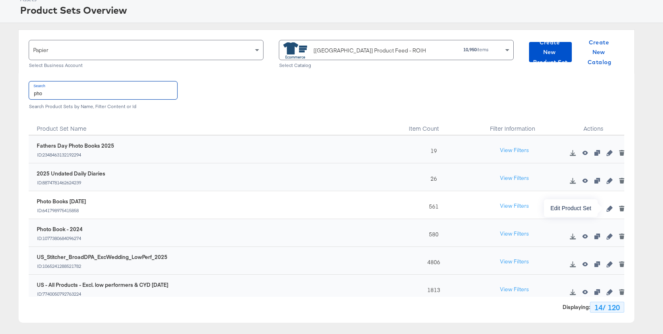
type input "pho"
click at [609, 209] on icon "button" at bounding box center [609, 209] width 6 height 6
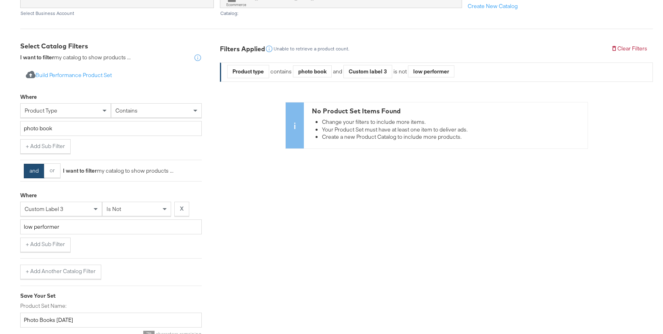
scroll to position [122, 0]
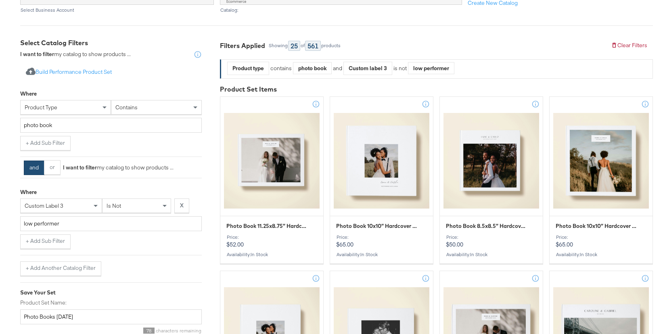
scroll to position [48, 0]
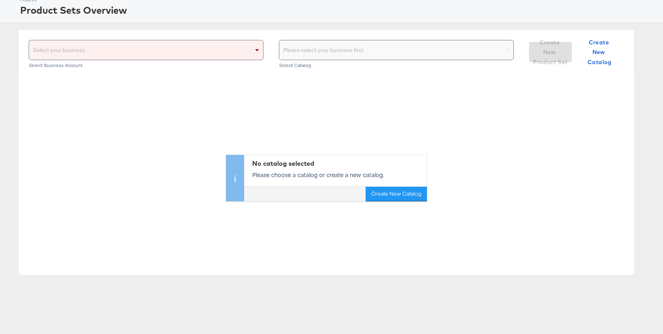
click at [170, 56] on div "Select your business" at bounding box center [146, 49] width 234 height 19
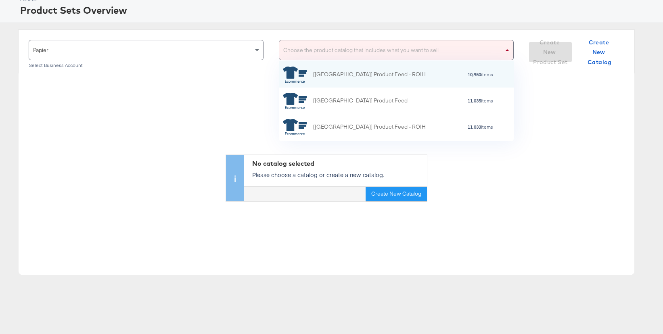
click at [346, 56] on div "Choose the product catalog that includes what you want to sell" at bounding box center [396, 49] width 234 height 19
click at [319, 79] on div "[US] Product Feed - ROIH" at bounding box center [354, 75] width 143 height 16
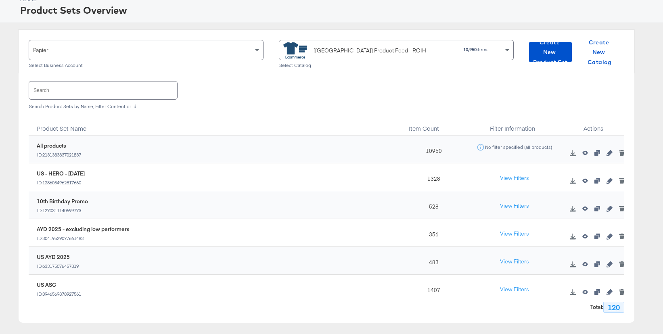
click at [118, 93] on input "text" at bounding box center [103, 89] width 148 height 17
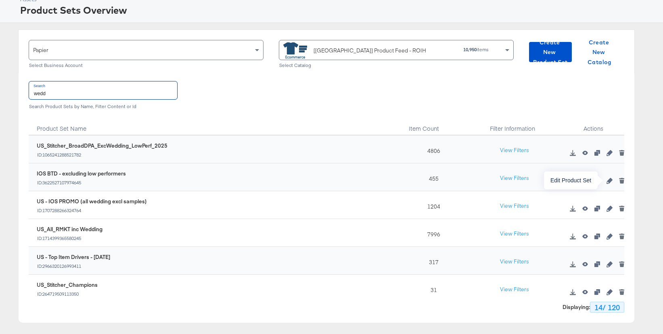
type input "wedd"
click at [608, 182] on icon "button" at bounding box center [609, 181] width 6 height 6
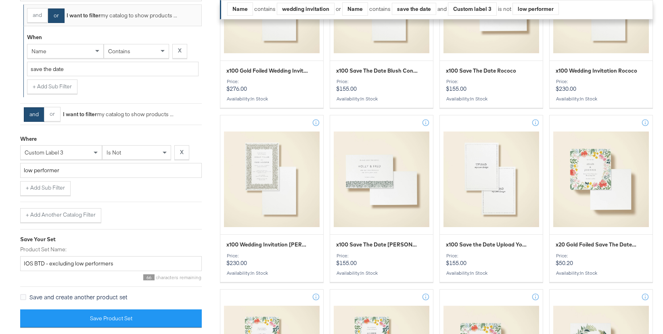
scroll to position [451, 0]
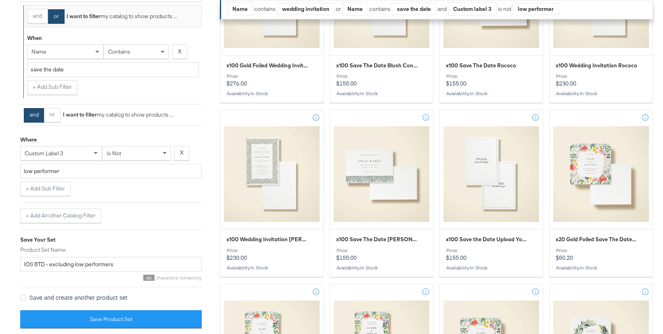
scroll to position [48, 0]
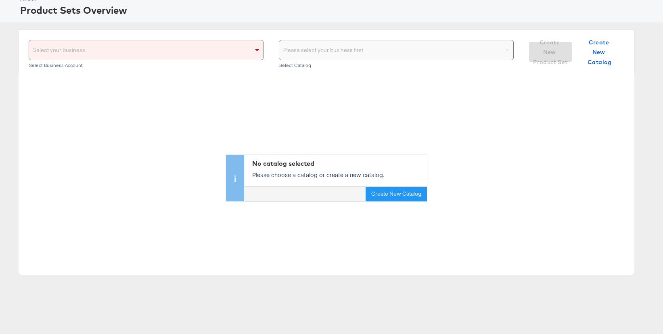
click at [238, 58] on div "Select your business" at bounding box center [146, 49] width 234 height 19
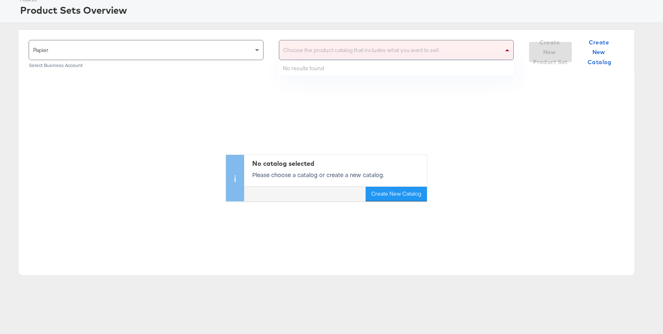
click at [342, 44] on div "Choose the product catalog that includes what you want to sell" at bounding box center [396, 49] width 234 height 19
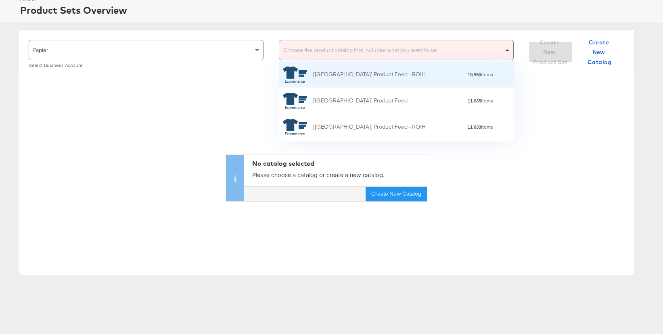
scroll to position [80, 235]
click at [335, 72] on div "[US] Product Feed - ROIH" at bounding box center [369, 74] width 113 height 8
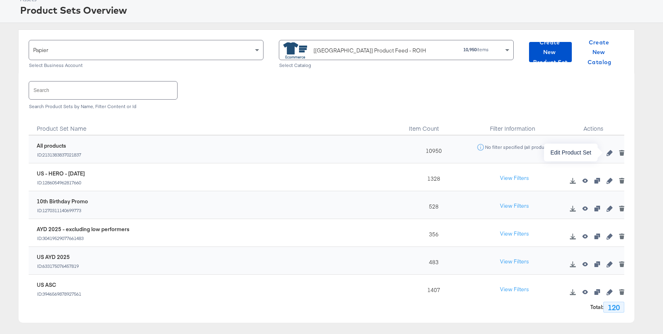
click at [609, 152] on icon "button" at bounding box center [609, 153] width 6 height 6
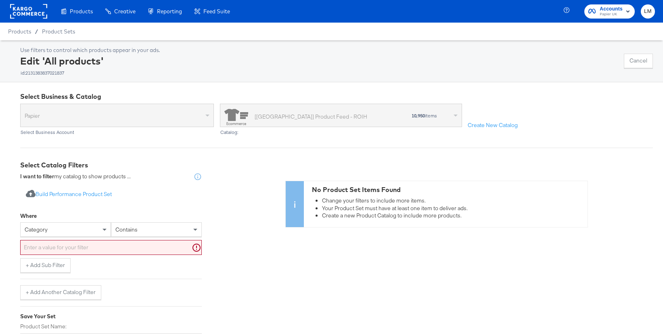
scroll to position [80, 0]
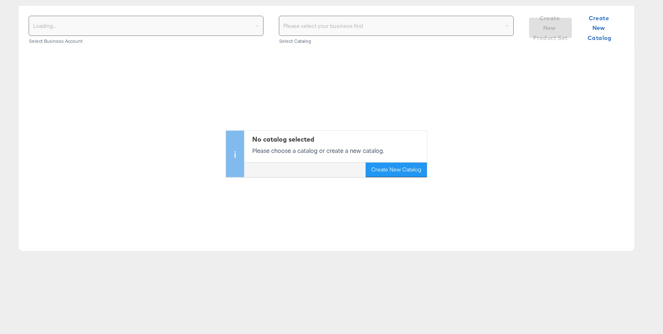
scroll to position [48, 0]
